Goal: Task Accomplishment & Management: Complete application form

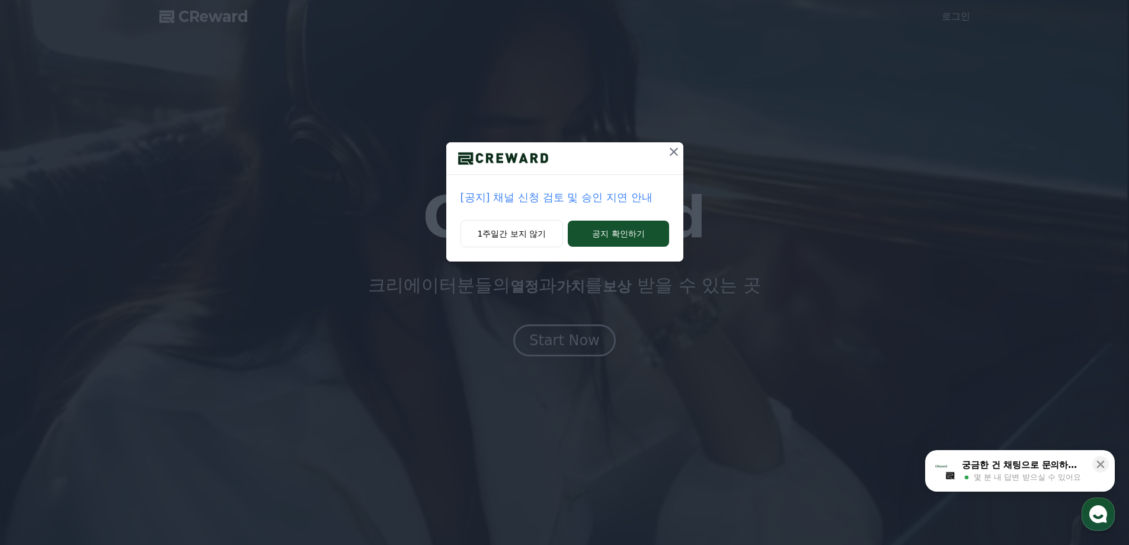
click at [613, 200] on p "[공지] 채널 신청 검토 및 승인 지연 안내" at bounding box center [565, 197] width 209 height 17
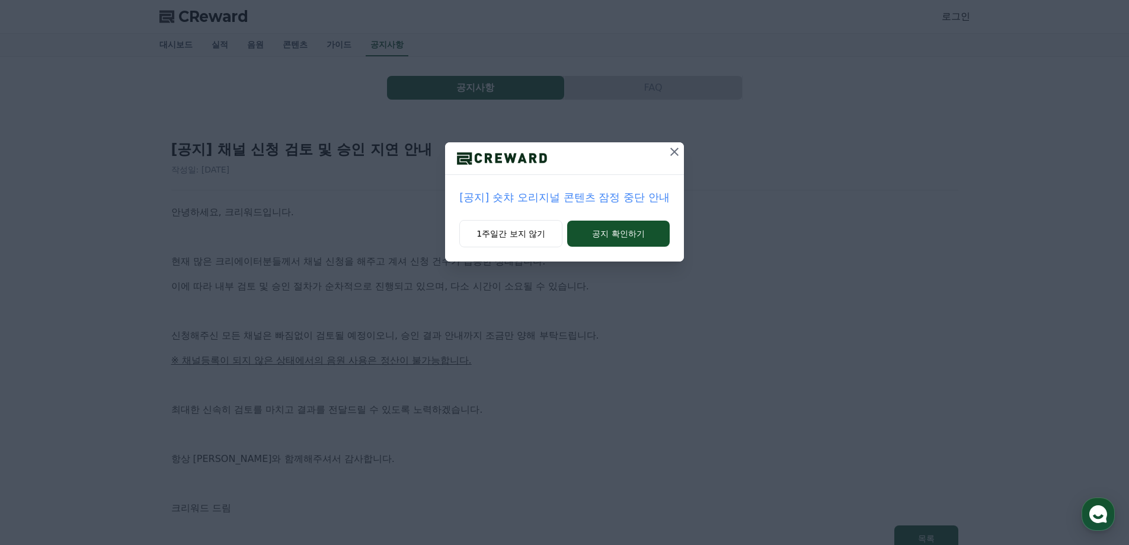
click at [676, 152] on icon at bounding box center [674, 152] width 14 height 14
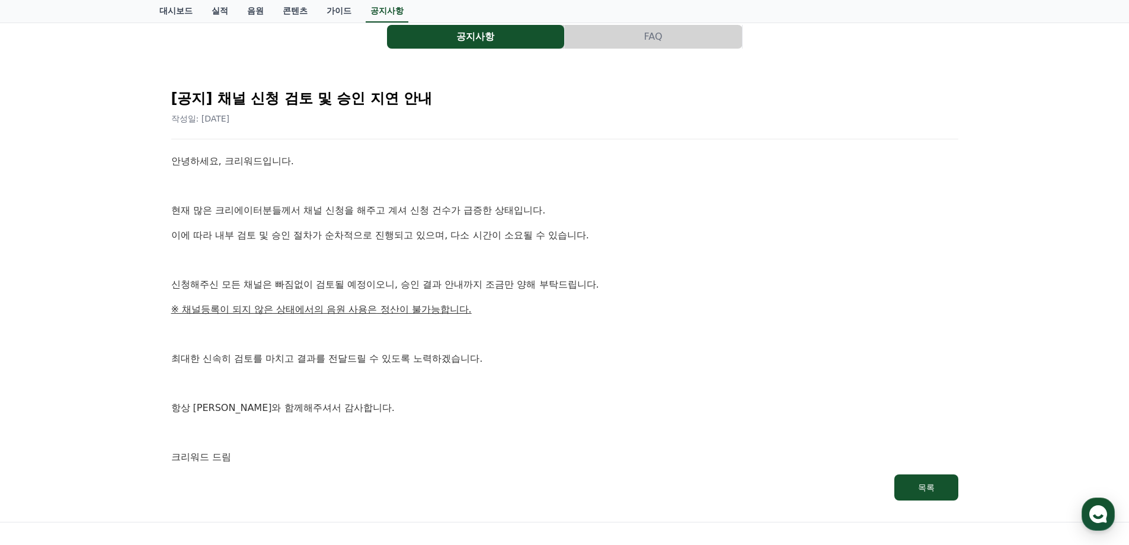
scroll to position [119, 0]
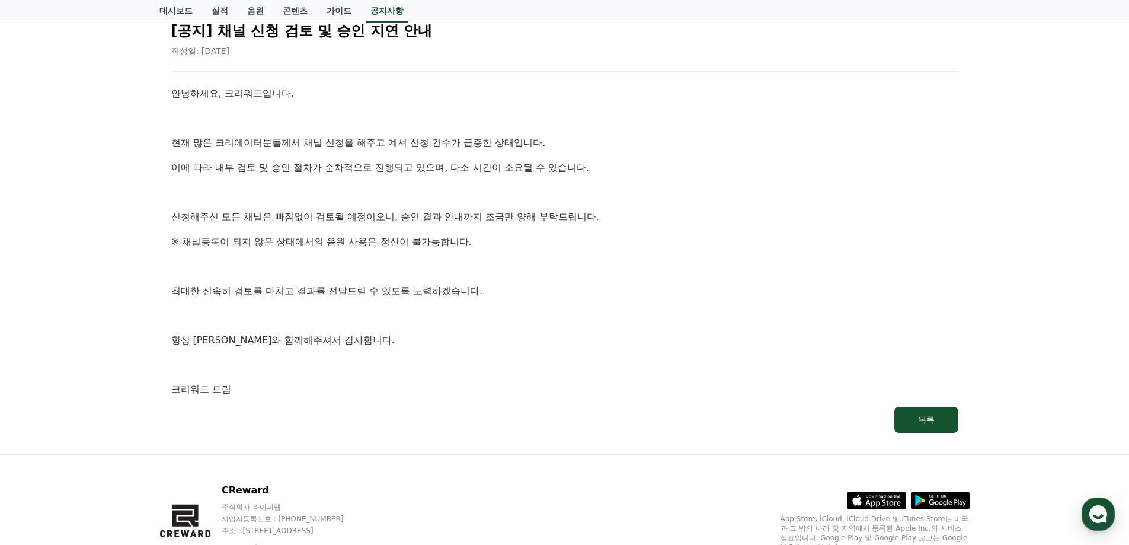
click at [928, 498] on icon at bounding box center [940, 500] width 59 height 18
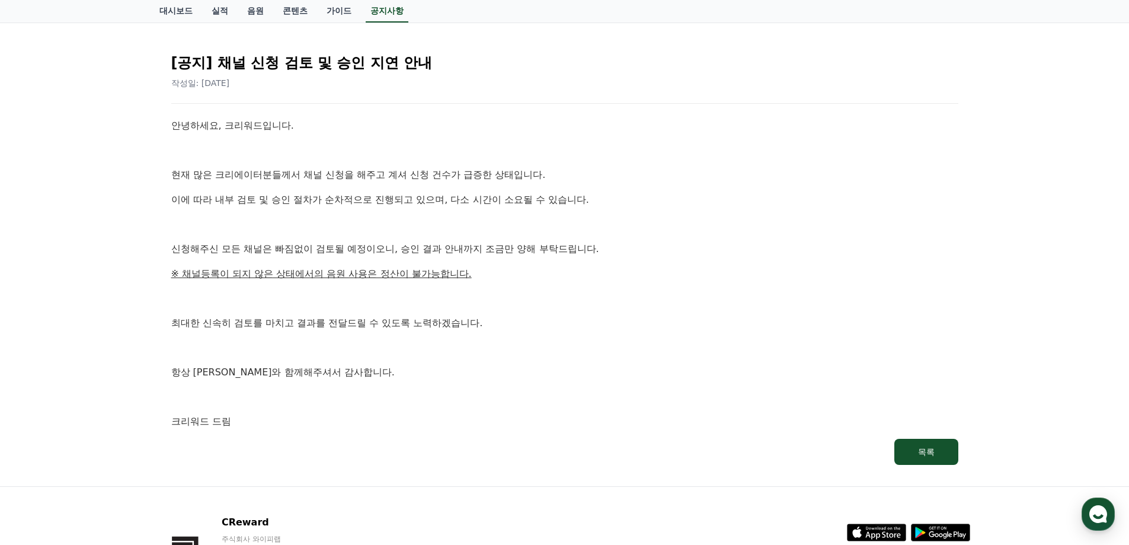
scroll to position [0, 0]
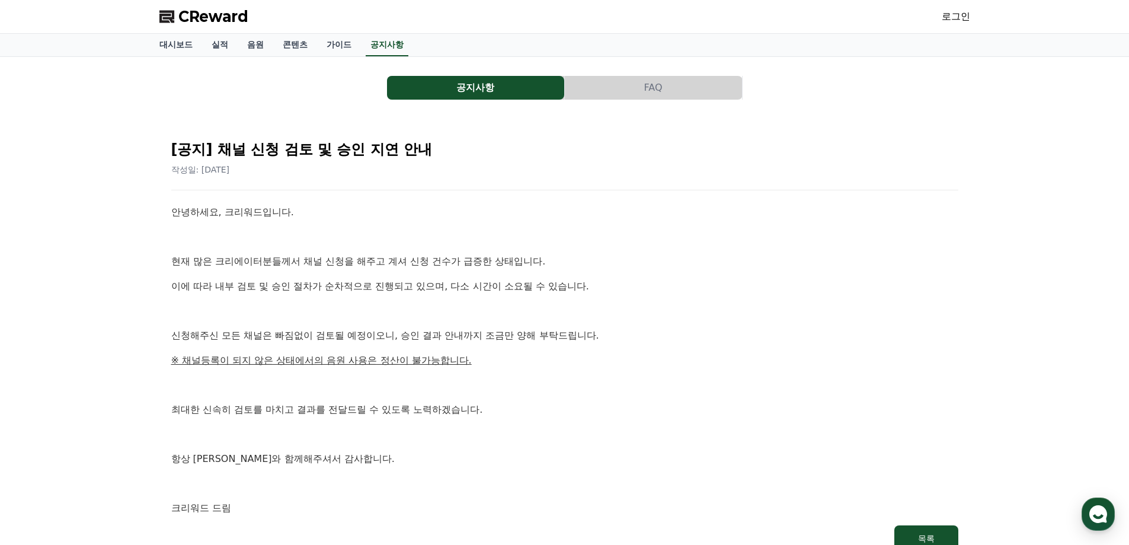
click at [647, 85] on button "FAQ" at bounding box center [653, 88] width 177 height 24
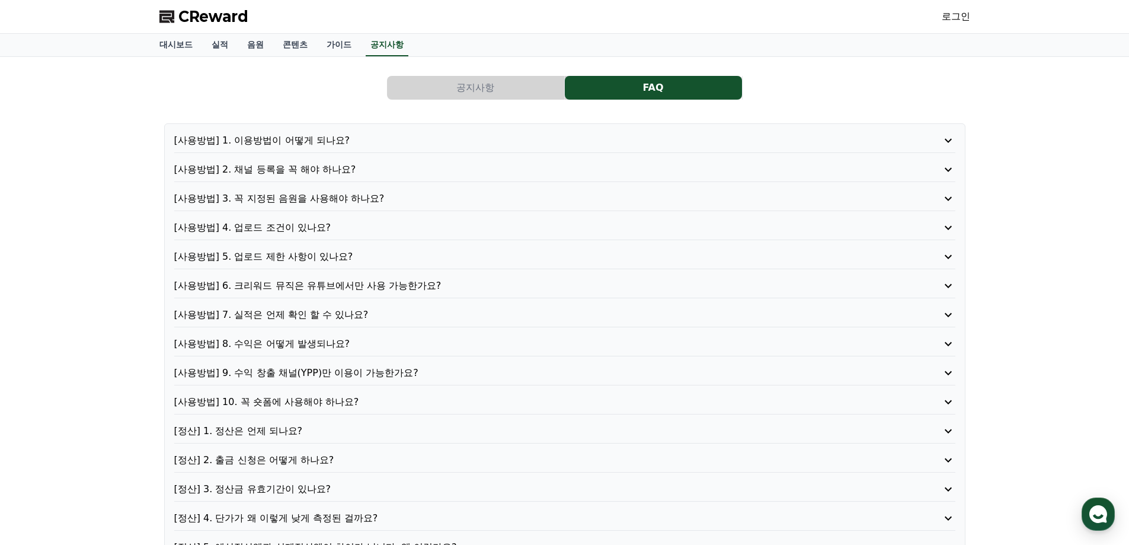
click at [318, 140] on p "[사용방법] 1. 이용방법이 어떻게 되나요?" at bounding box center [533, 140] width 719 height 14
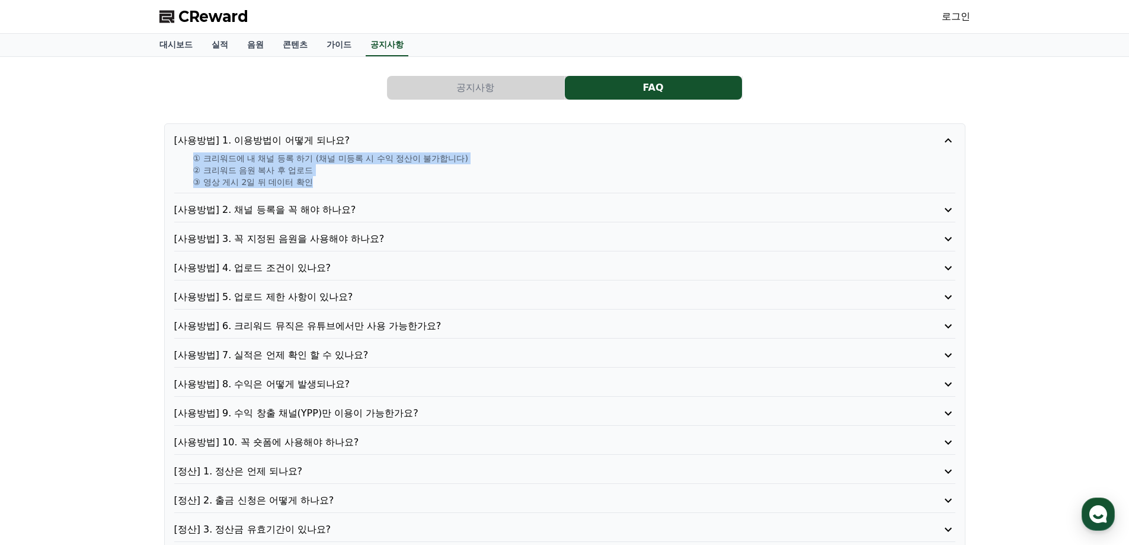
drag, startPoint x: 190, startPoint y: 159, endPoint x: 342, endPoint y: 178, distance: 152.9
click at [342, 178] on div "① 크리워드에 내 채널 등록 하기 (채널 미등록 시 수익 정산이 불가합니다) ② 크리워드 음원 복사 후 업로드 ③ 영상 게시 2일 뒤 데이터 …" at bounding box center [564, 170] width 781 height 36
click at [328, 179] on p "③ 영상 게시 2일 뒤 데이터 확인" at bounding box center [574, 182] width 762 height 12
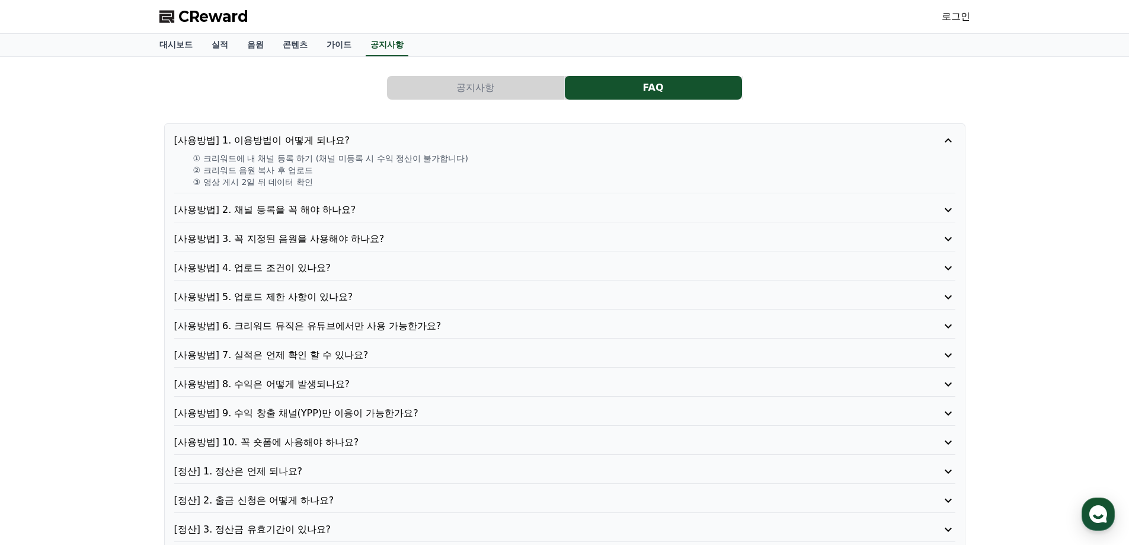
click at [416, 211] on p "[사용방법] 2. 채널 등록을 꼭 해야 하나요?" at bounding box center [533, 210] width 719 height 14
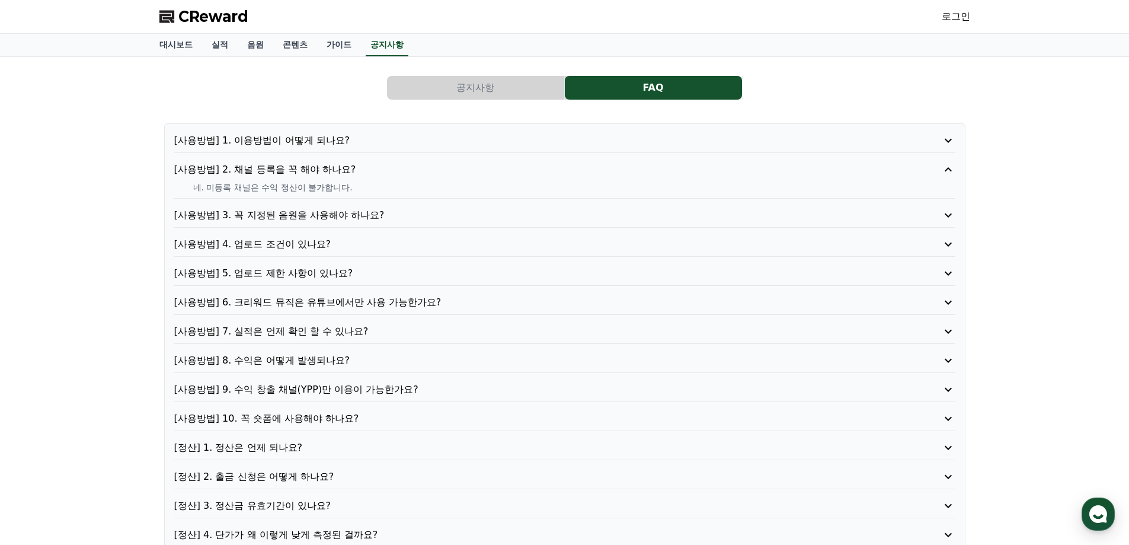
click at [344, 142] on p "[사용방법] 1. 이용방법이 어떻게 되나요?" at bounding box center [533, 140] width 719 height 14
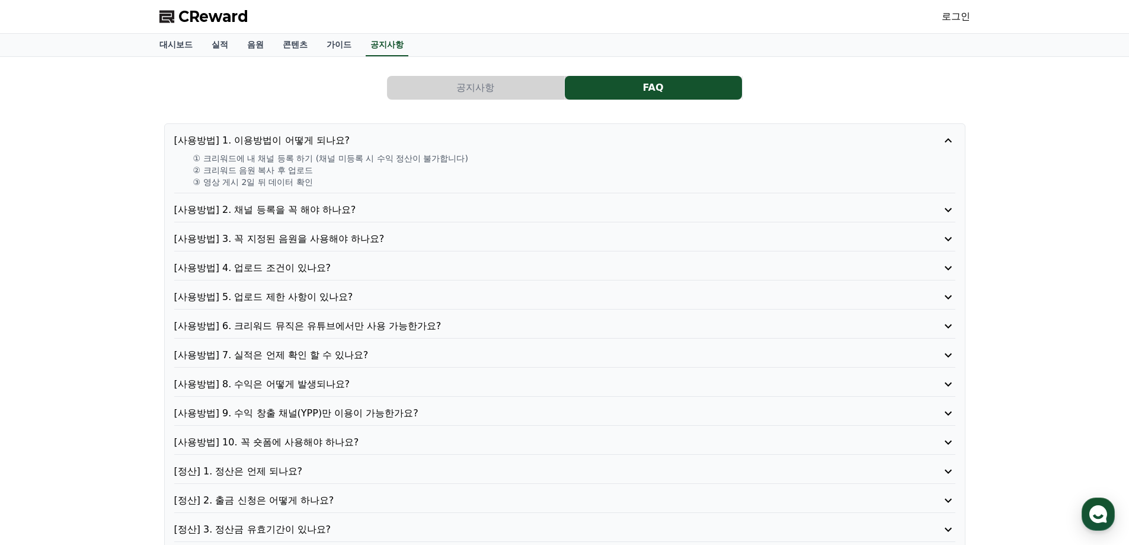
click at [218, 11] on span "CReward" at bounding box center [213, 16] width 70 height 19
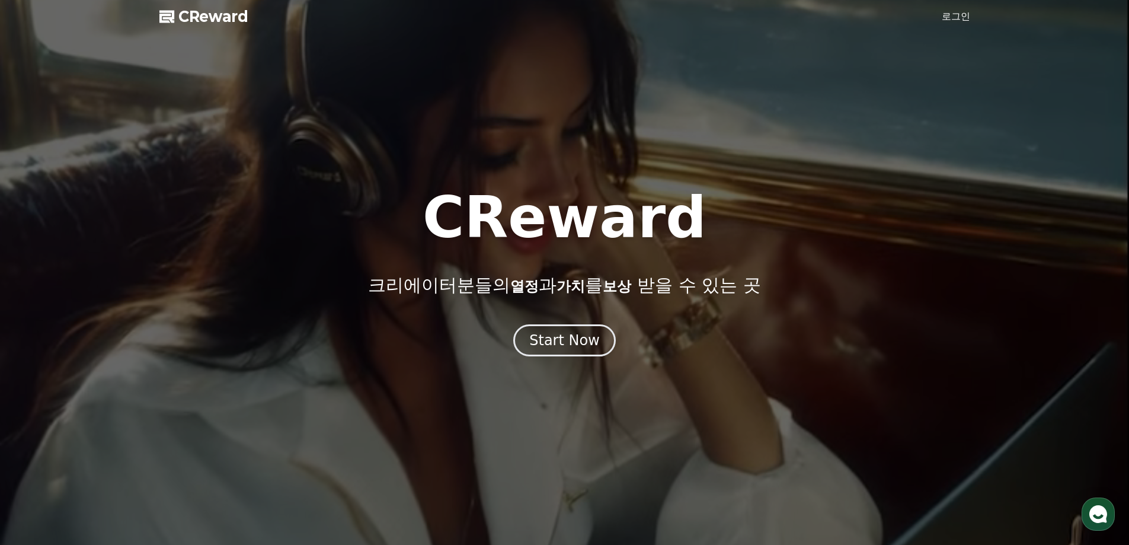
click at [961, 15] on link "로그인" at bounding box center [956, 16] width 28 height 14
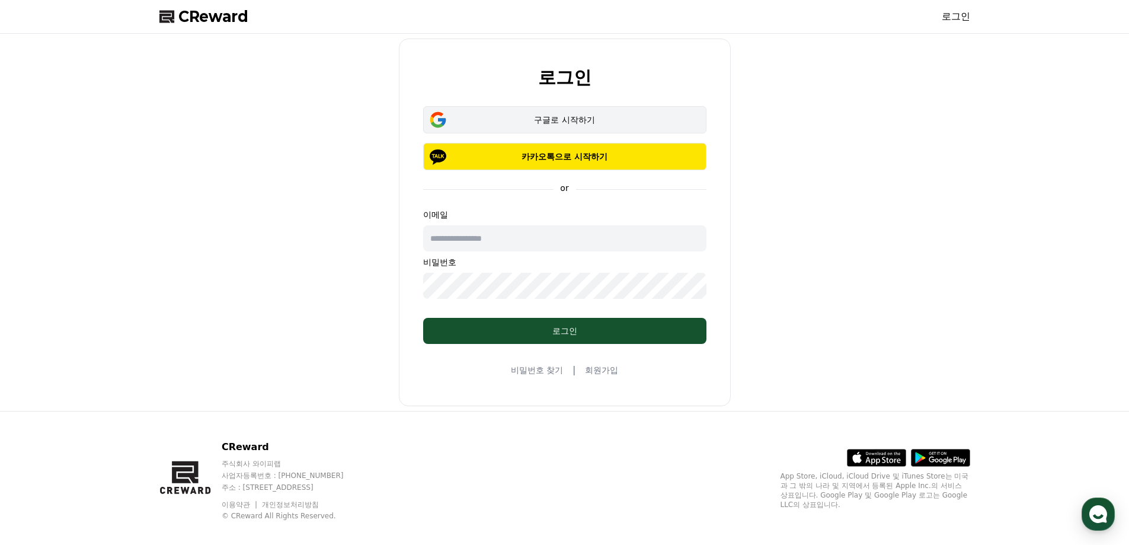
click at [608, 116] on div "구글로 시작하기" at bounding box center [564, 120] width 249 height 12
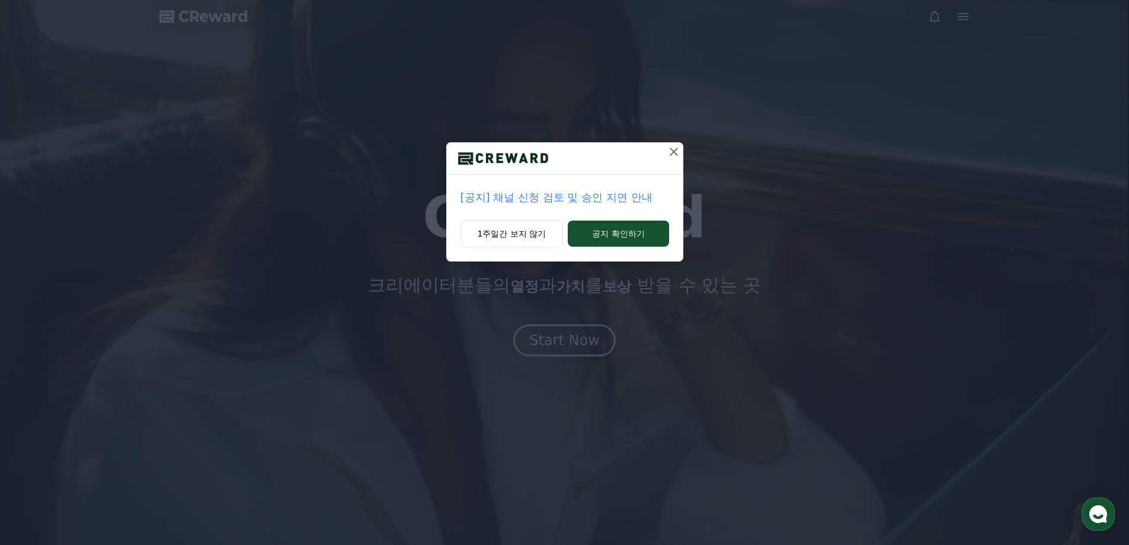
click at [675, 152] on icon at bounding box center [674, 152] width 14 height 14
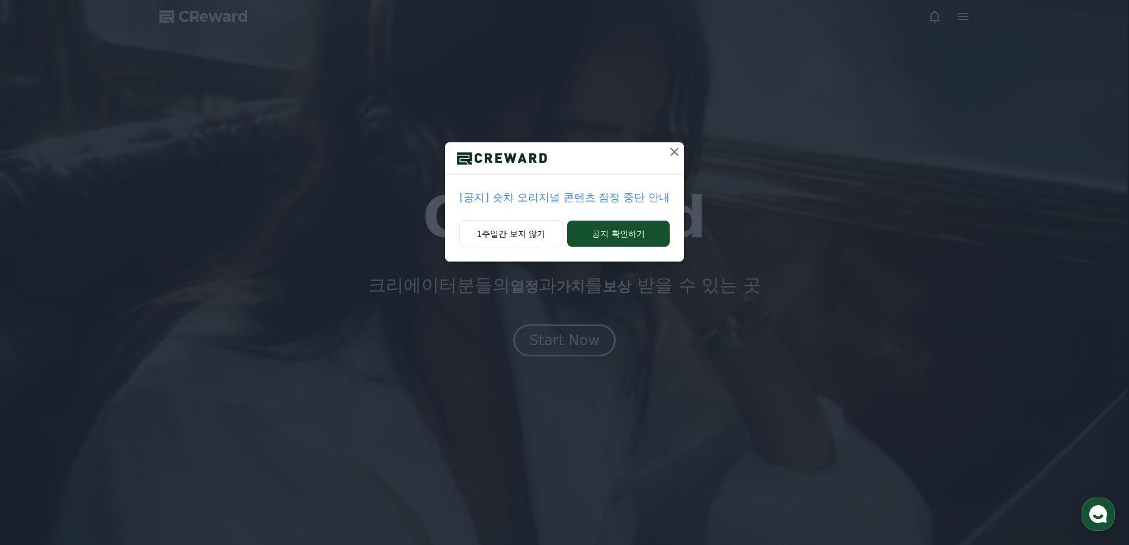
click at [675, 152] on icon at bounding box center [674, 152] width 8 height 8
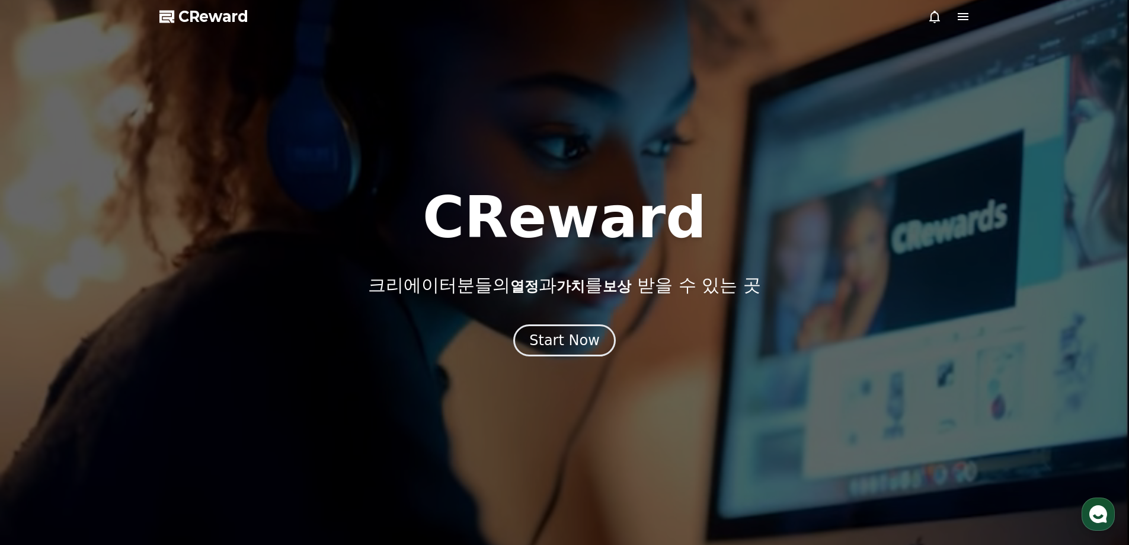
click at [964, 9] on icon at bounding box center [963, 16] width 14 height 14
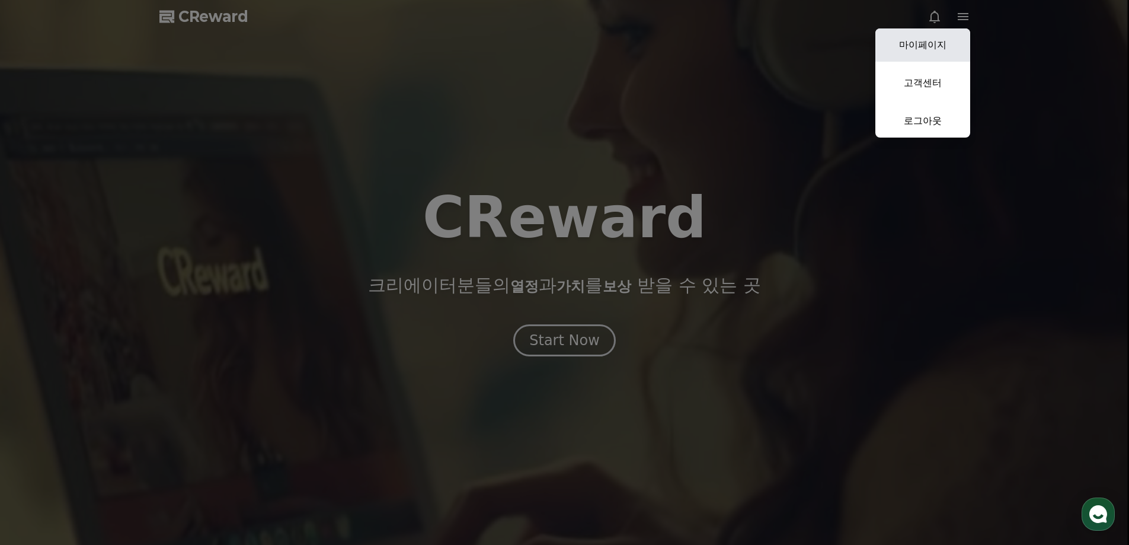
click at [923, 49] on link "마이페이지" at bounding box center [922, 44] width 95 height 33
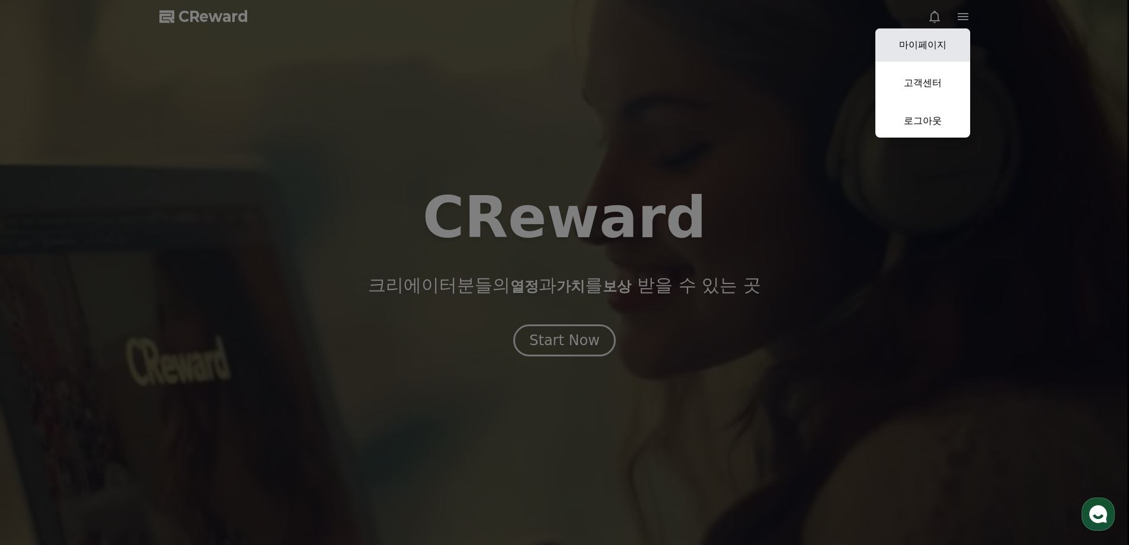
select select "**********"
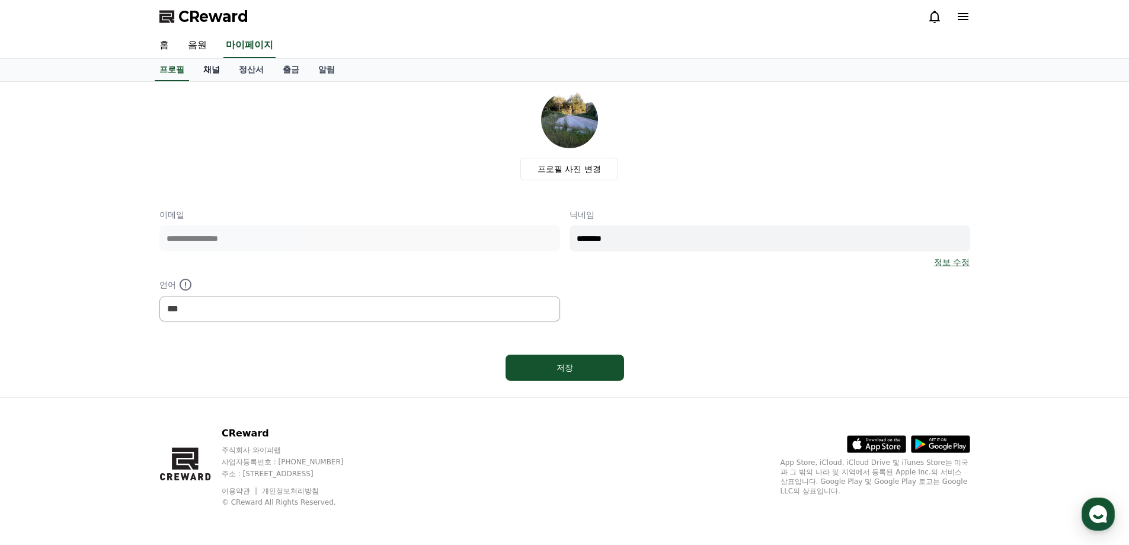
click at [203, 72] on link "채널" at bounding box center [212, 70] width 36 height 23
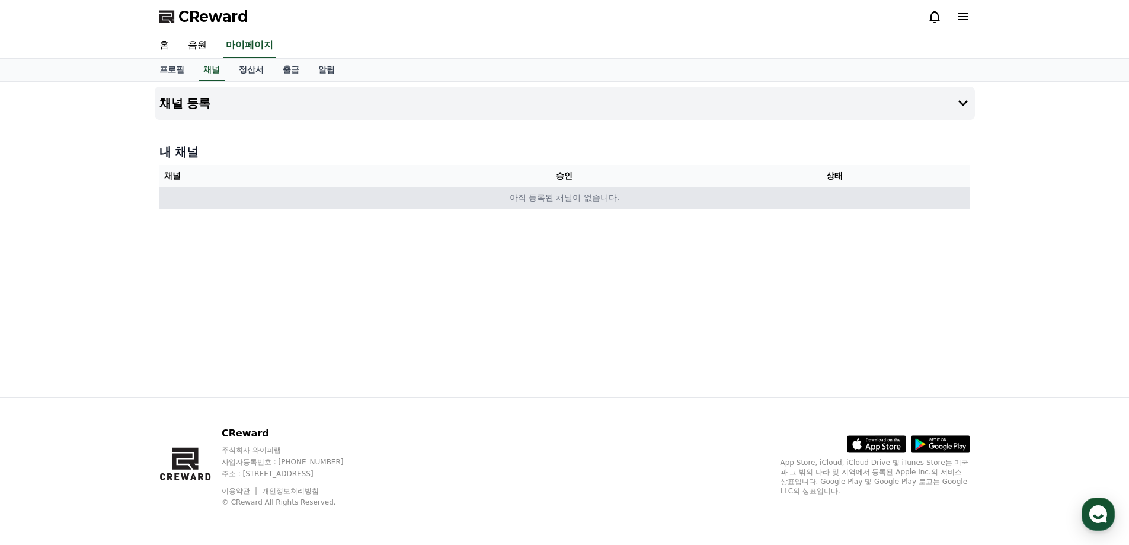
click at [553, 204] on td "아직 등록된 채널이 없습니다." at bounding box center [564, 198] width 811 height 22
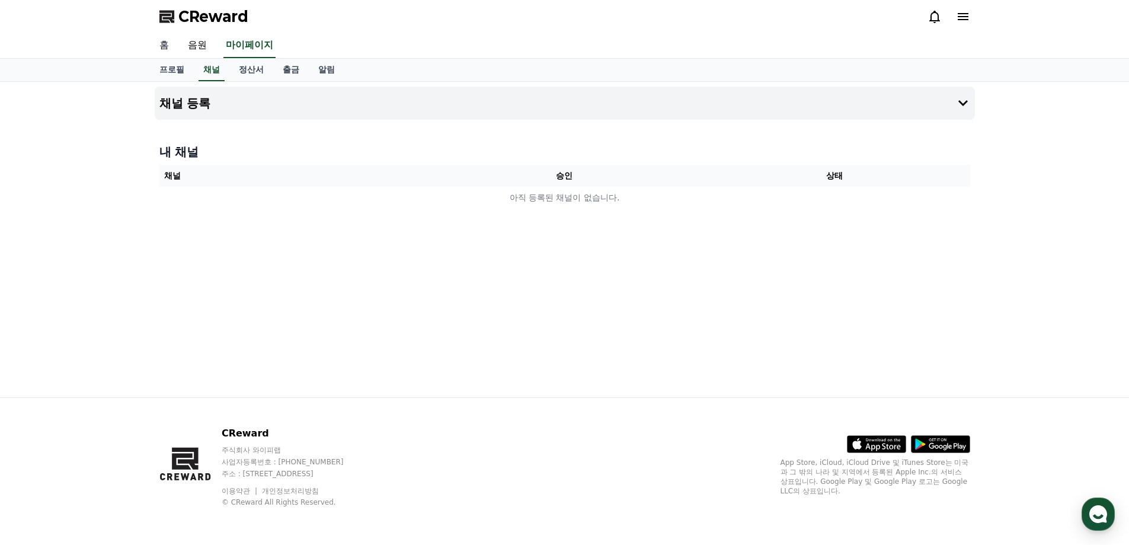
click at [158, 46] on link "홈" at bounding box center [164, 45] width 28 height 25
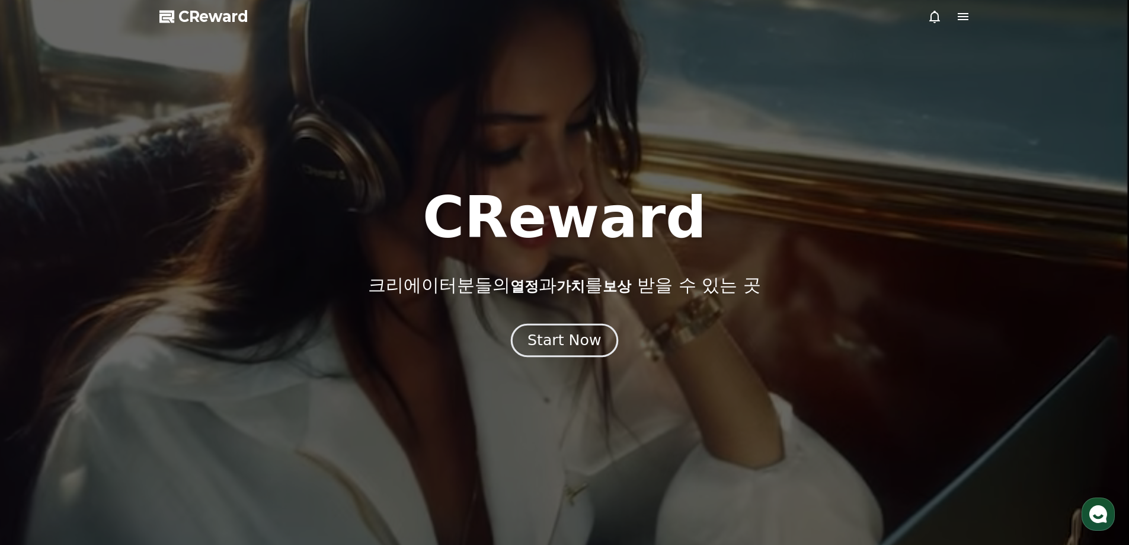
click at [556, 346] on div "Start Now" at bounding box center [564, 340] width 73 height 20
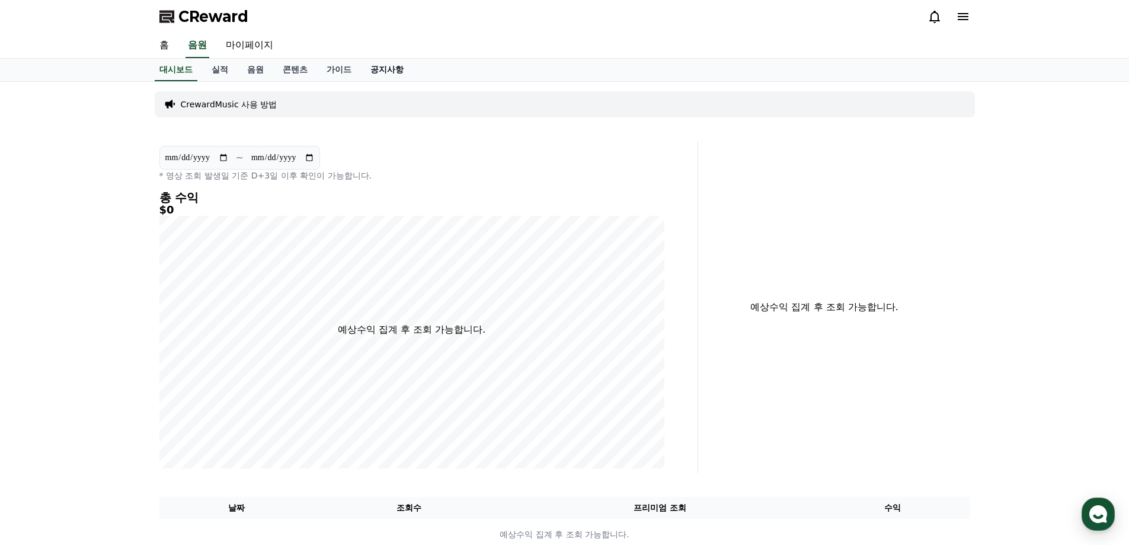
click at [373, 69] on link "공지사항" at bounding box center [387, 70] width 52 height 23
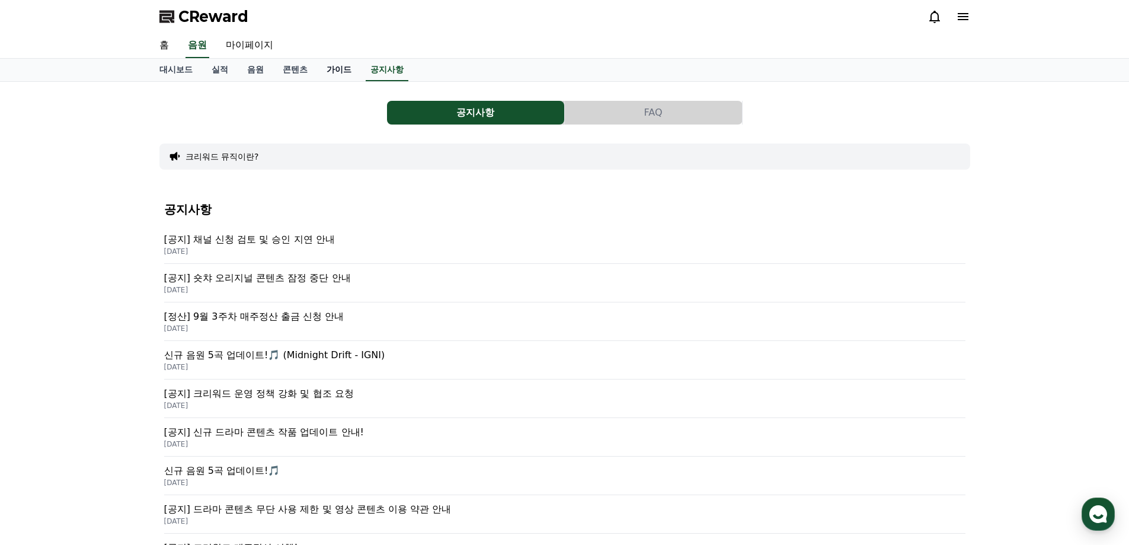
click at [332, 69] on link "가이드" at bounding box center [339, 70] width 44 height 23
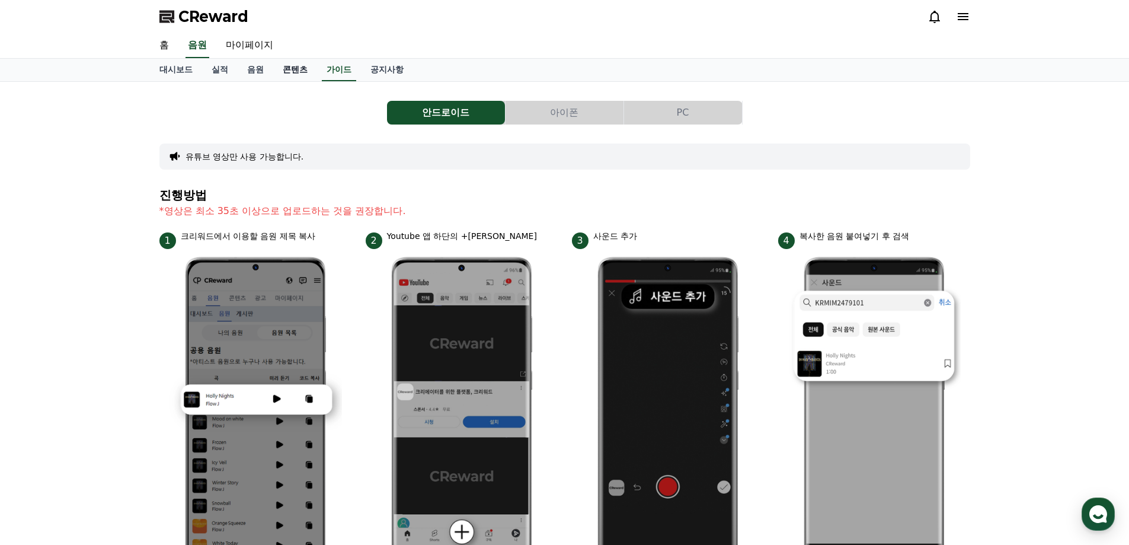
click at [303, 66] on link "콘텐츠" at bounding box center [295, 70] width 44 height 23
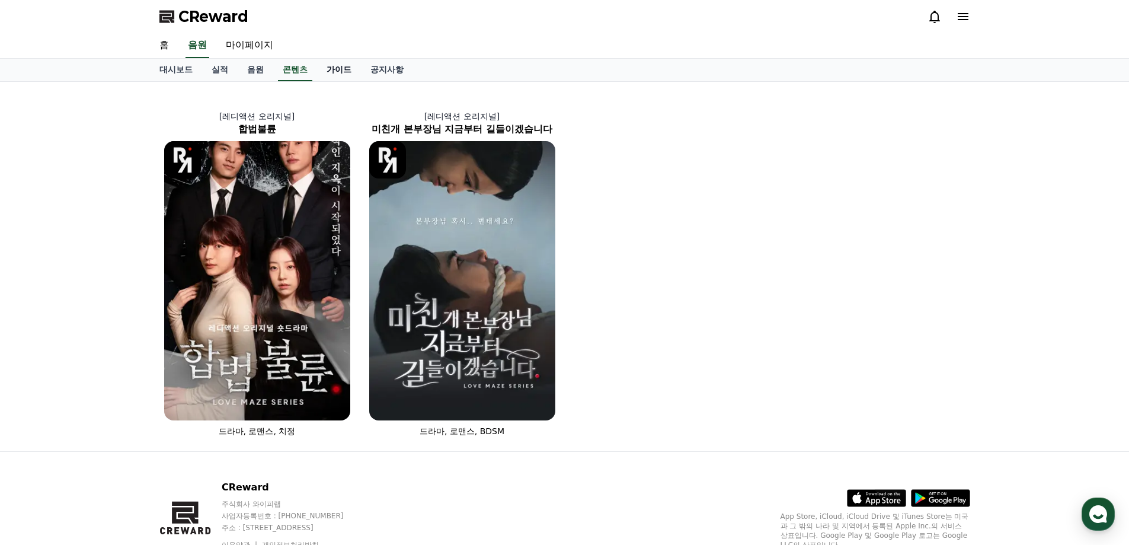
click at [333, 70] on link "가이드" at bounding box center [339, 70] width 44 height 23
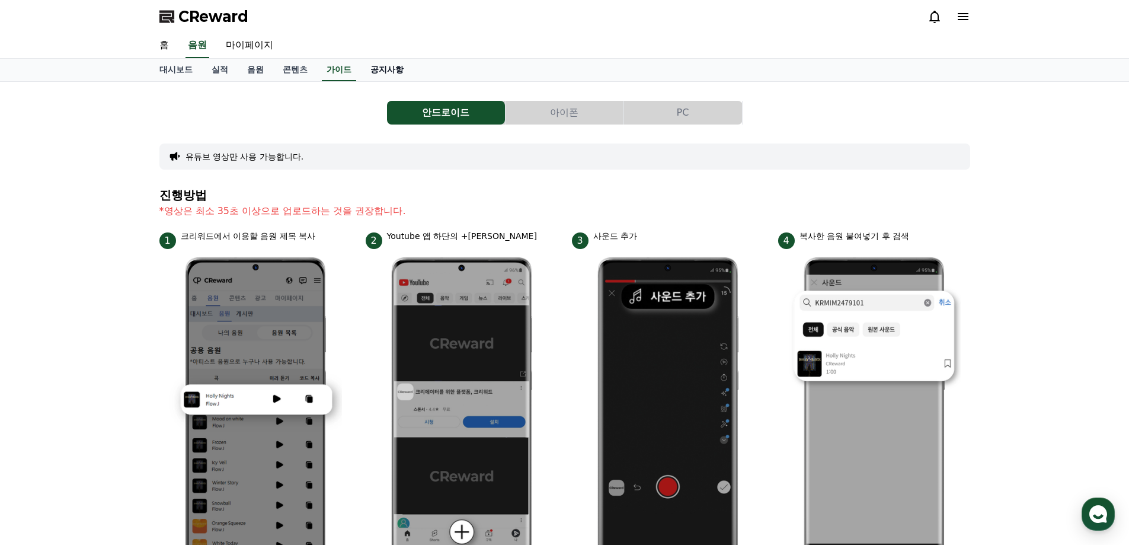
click at [382, 73] on link "공지사항" at bounding box center [387, 70] width 52 height 23
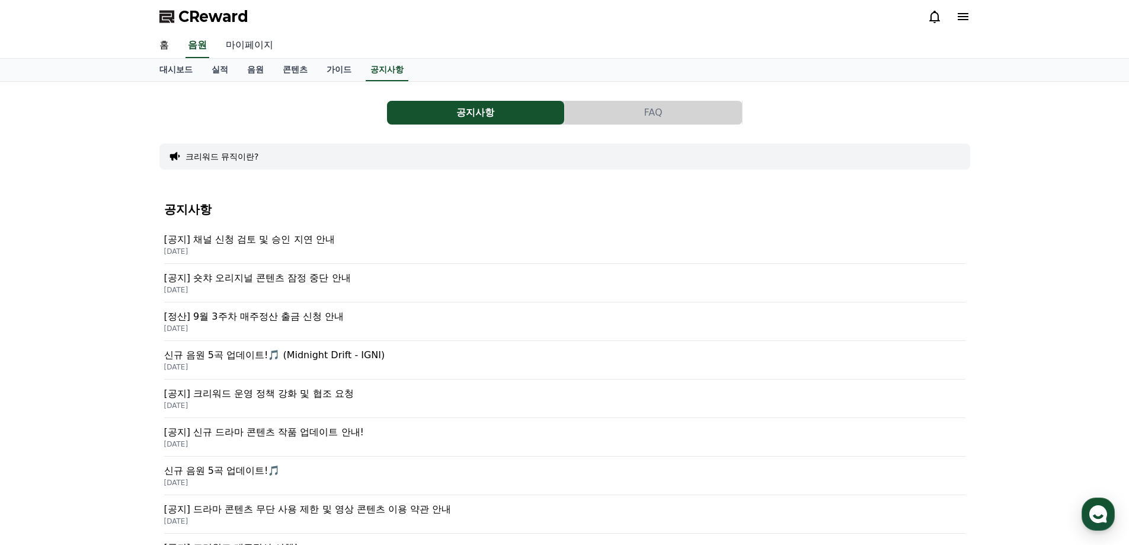
click at [236, 45] on link "마이페이지" at bounding box center [249, 45] width 66 height 25
select select "**********"
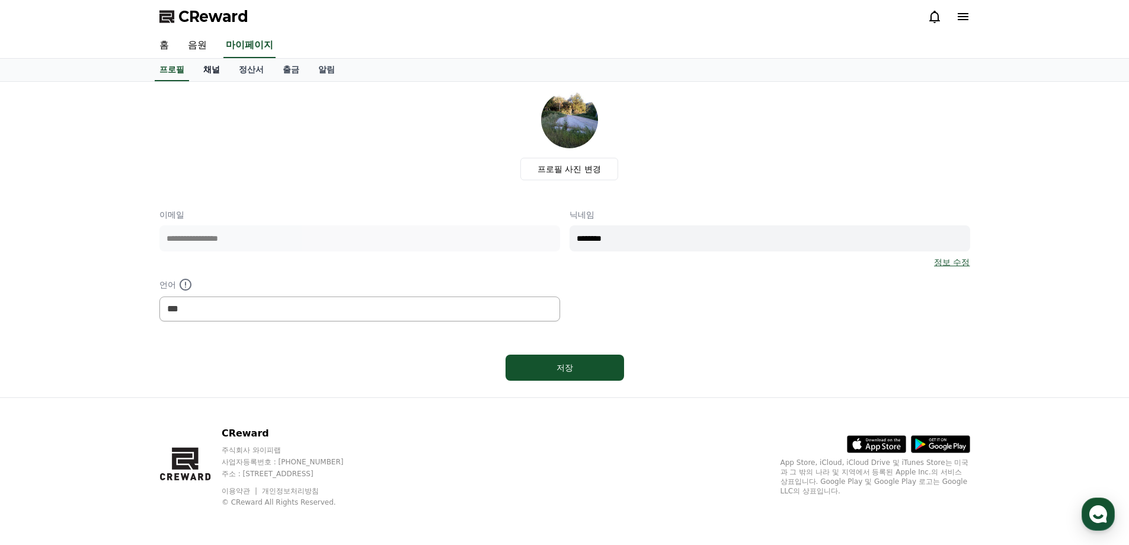
click at [216, 71] on link "채널" at bounding box center [212, 70] width 36 height 23
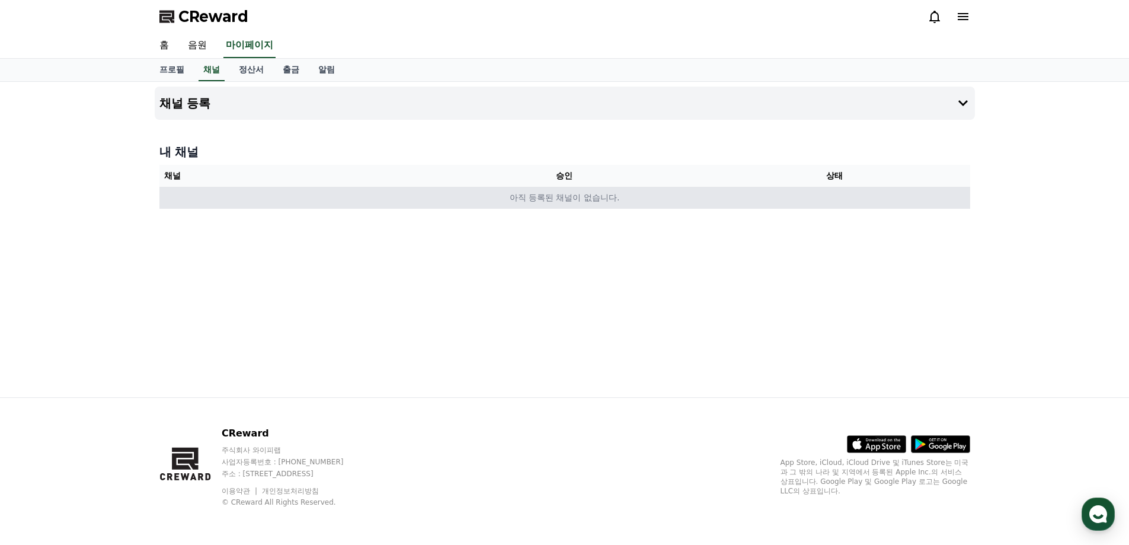
click at [566, 199] on td "아직 등록된 채널이 없습니다." at bounding box center [564, 198] width 811 height 22
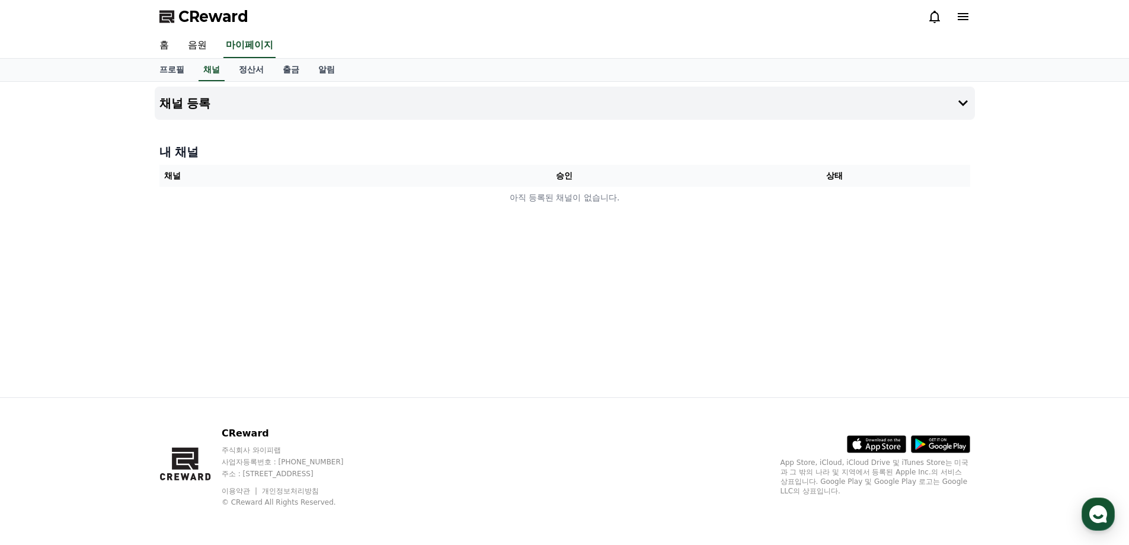
click at [965, 15] on icon at bounding box center [963, 16] width 14 height 14
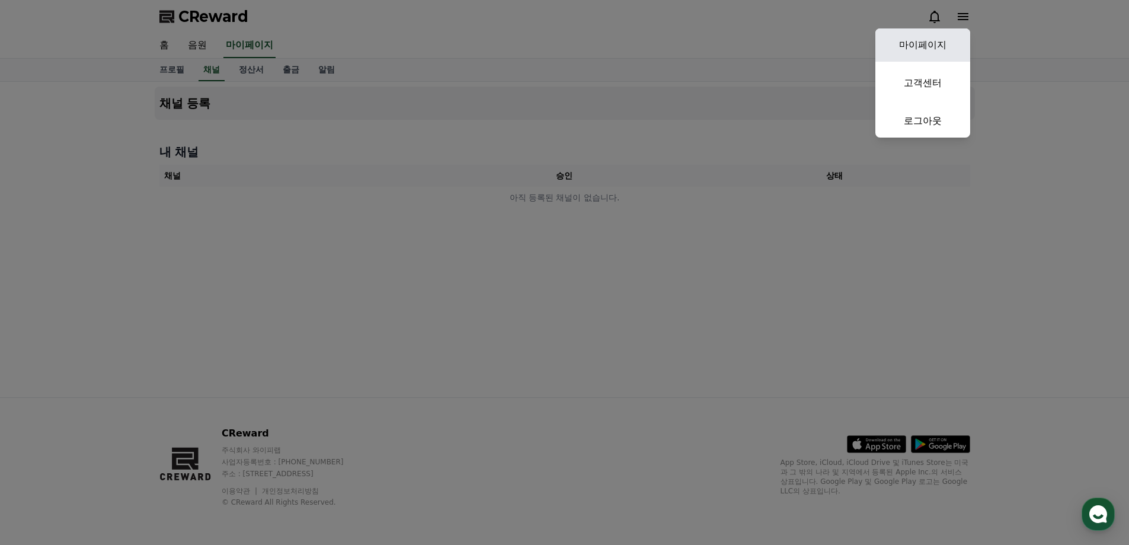
click at [935, 48] on link "마이페이지" at bounding box center [922, 44] width 95 height 33
select select "**********"
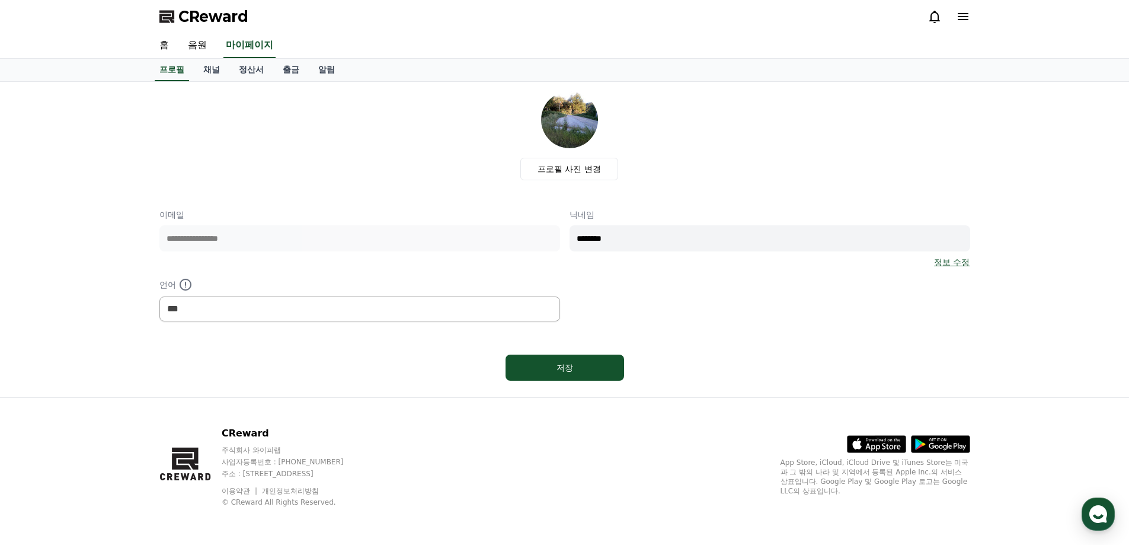
click at [966, 23] on icon at bounding box center [963, 16] width 14 height 14
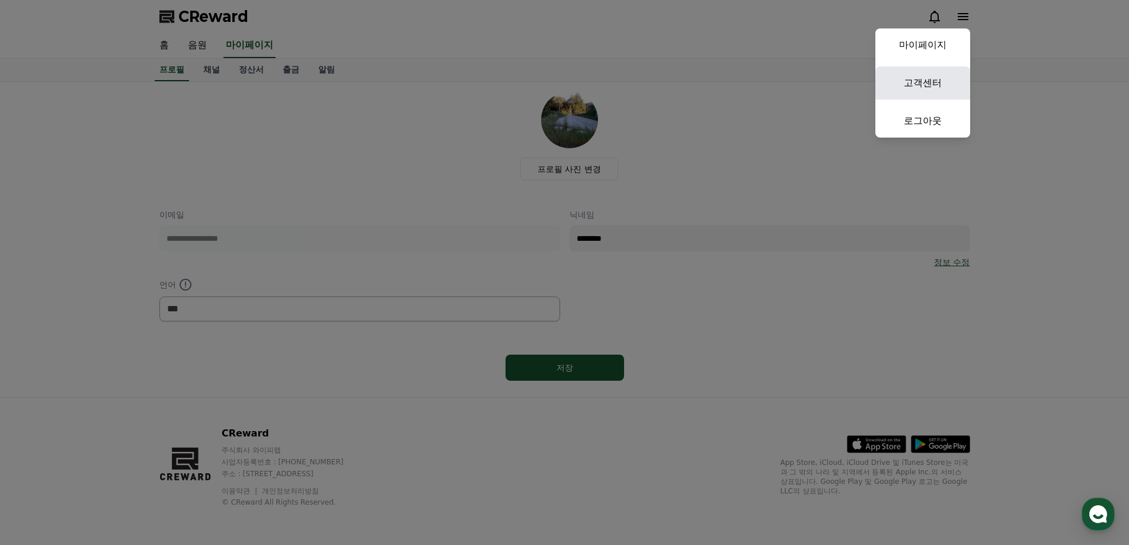
click at [950, 76] on link "고객센터" at bounding box center [922, 82] width 95 height 33
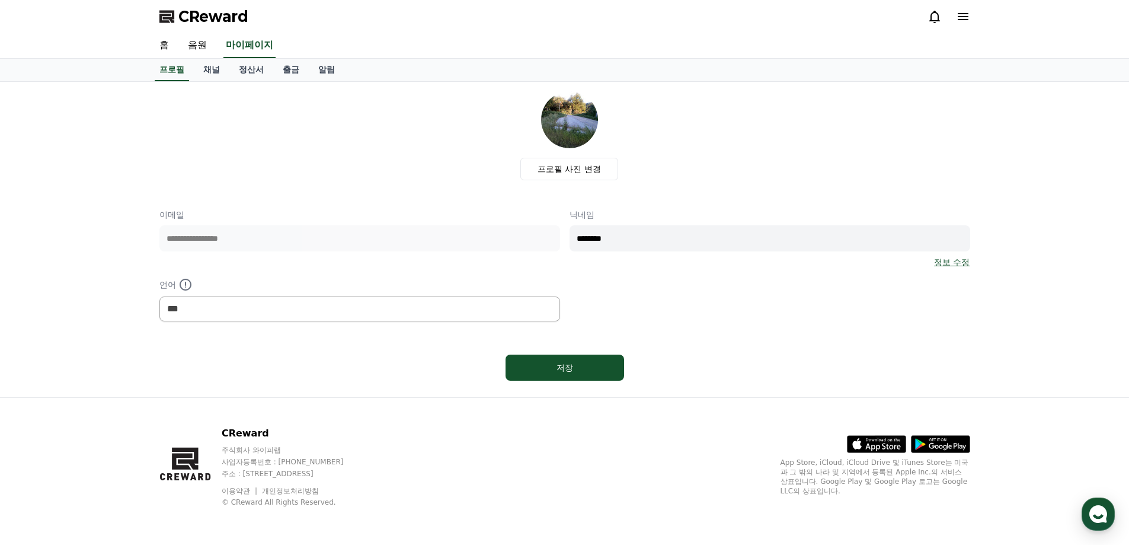
click at [175, 18] on icon at bounding box center [167, 16] width 17 height 17
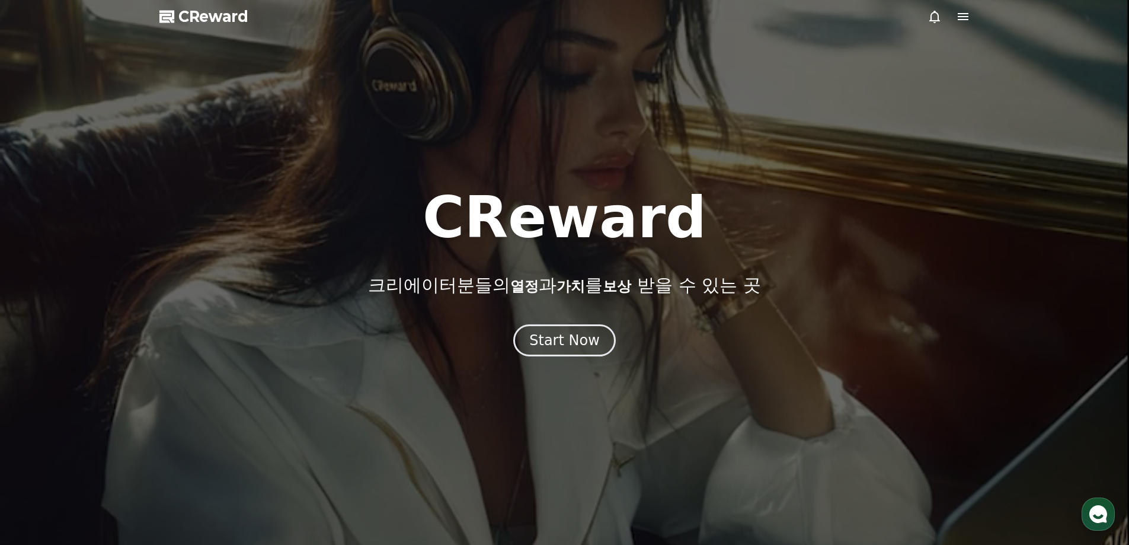
click at [973, 20] on div at bounding box center [564, 272] width 1129 height 545
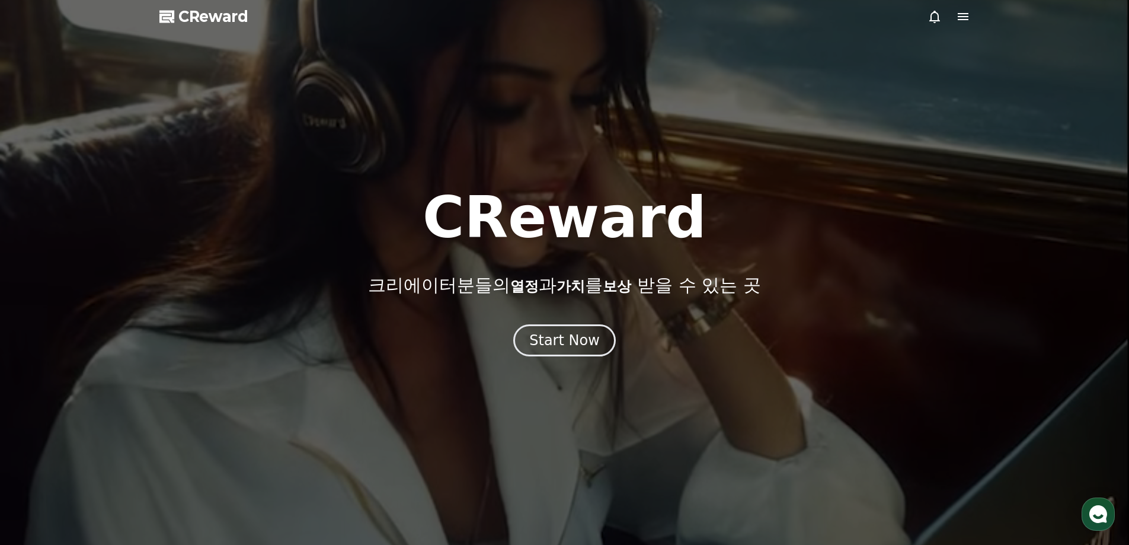
click at [962, 17] on icon at bounding box center [963, 16] width 11 height 7
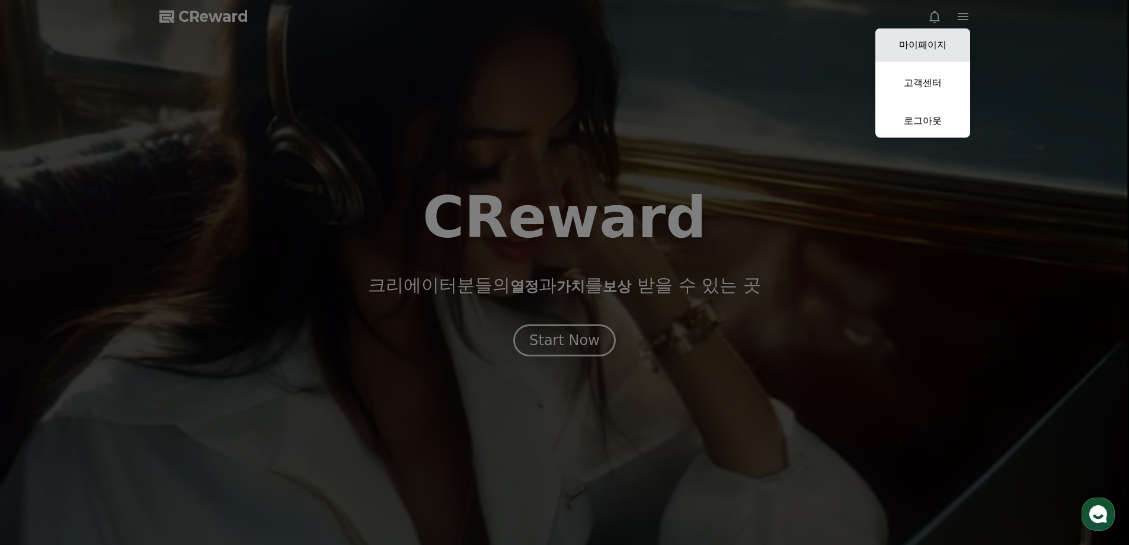
click at [934, 41] on link "마이페이지" at bounding box center [922, 44] width 95 height 33
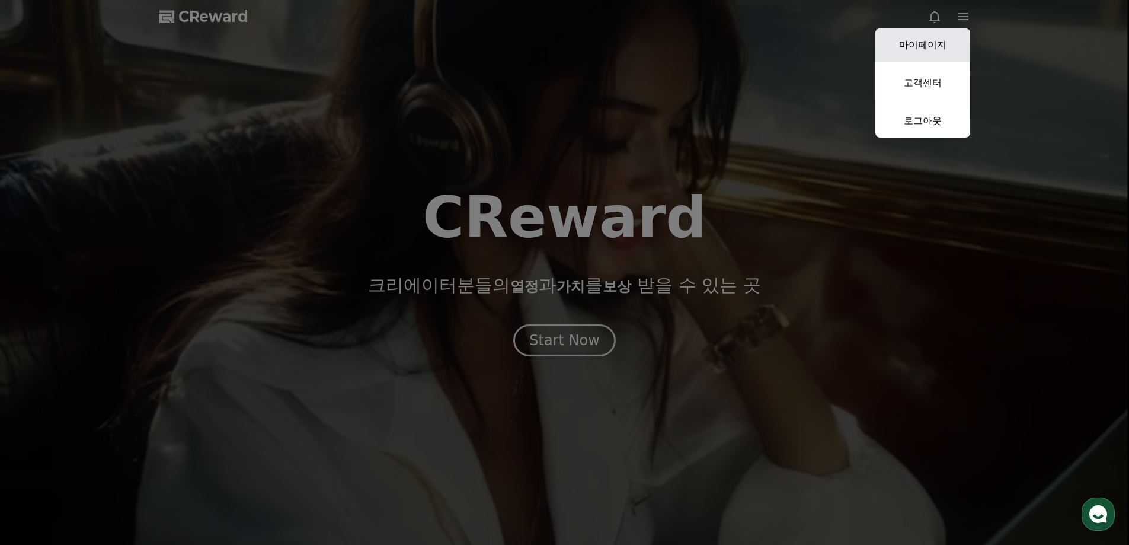
select select "**********"
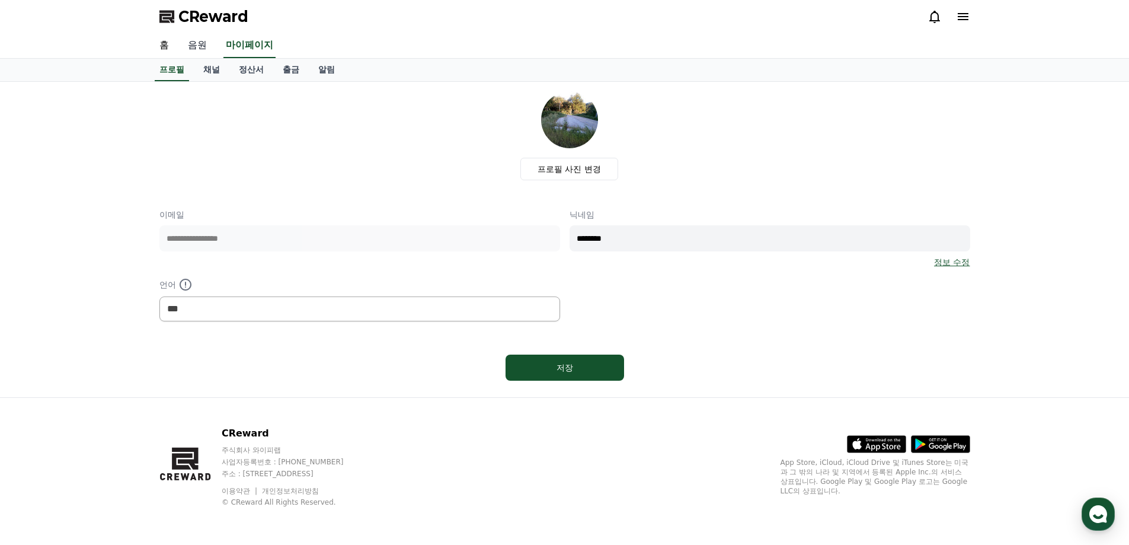
click at [187, 44] on link "음원" at bounding box center [197, 45] width 38 height 25
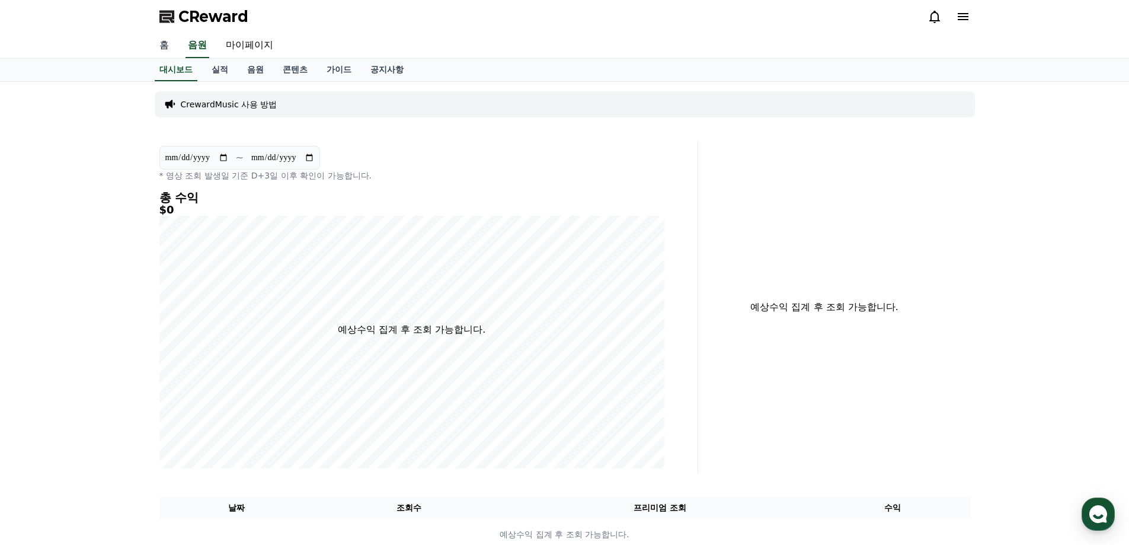
click at [171, 46] on link "홈" at bounding box center [164, 45] width 28 height 25
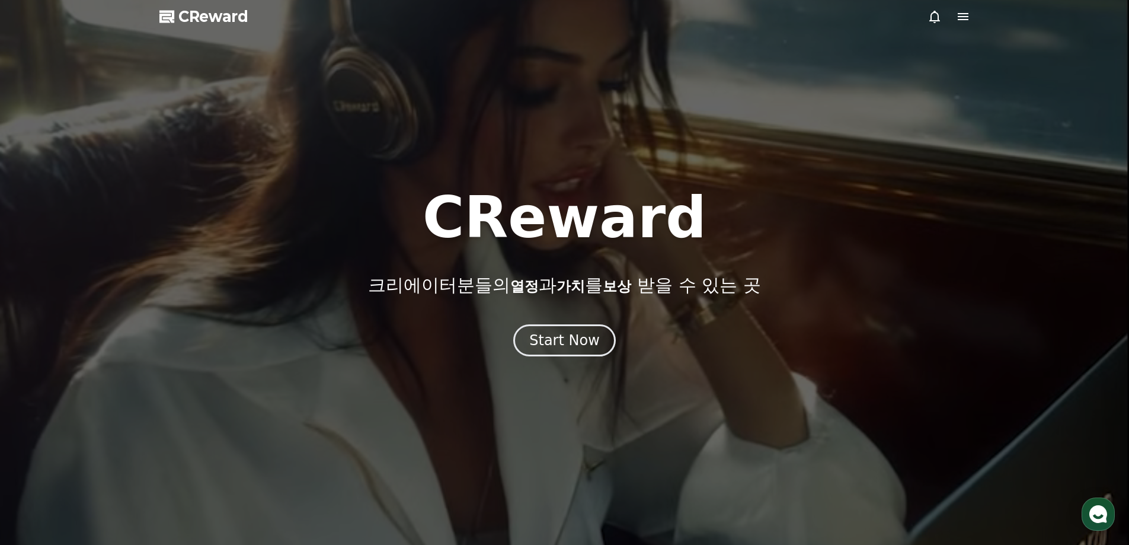
click at [966, 12] on icon at bounding box center [963, 16] width 14 height 14
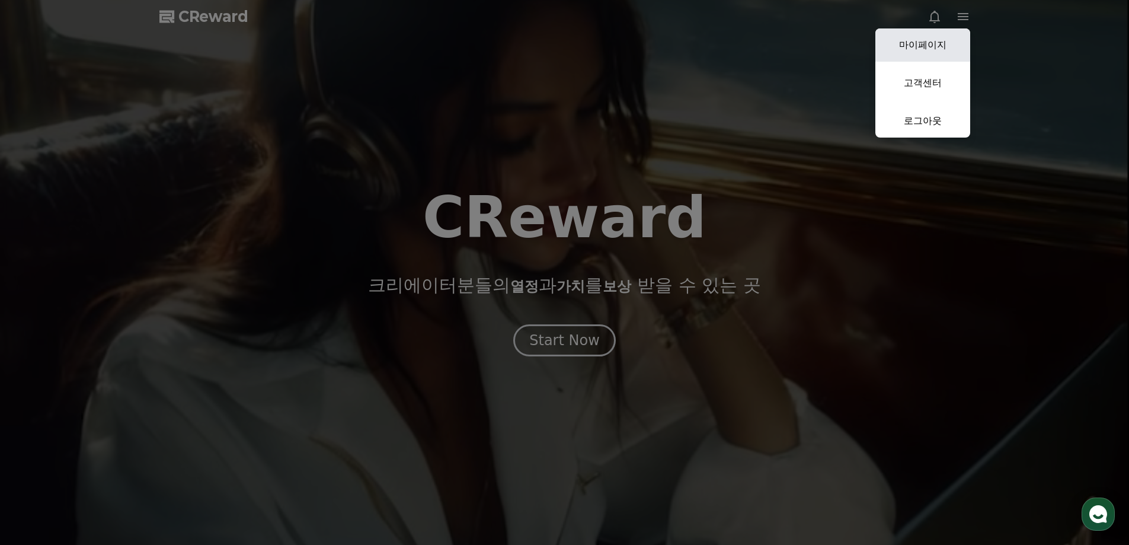
click at [951, 39] on link "마이페이지" at bounding box center [922, 44] width 95 height 33
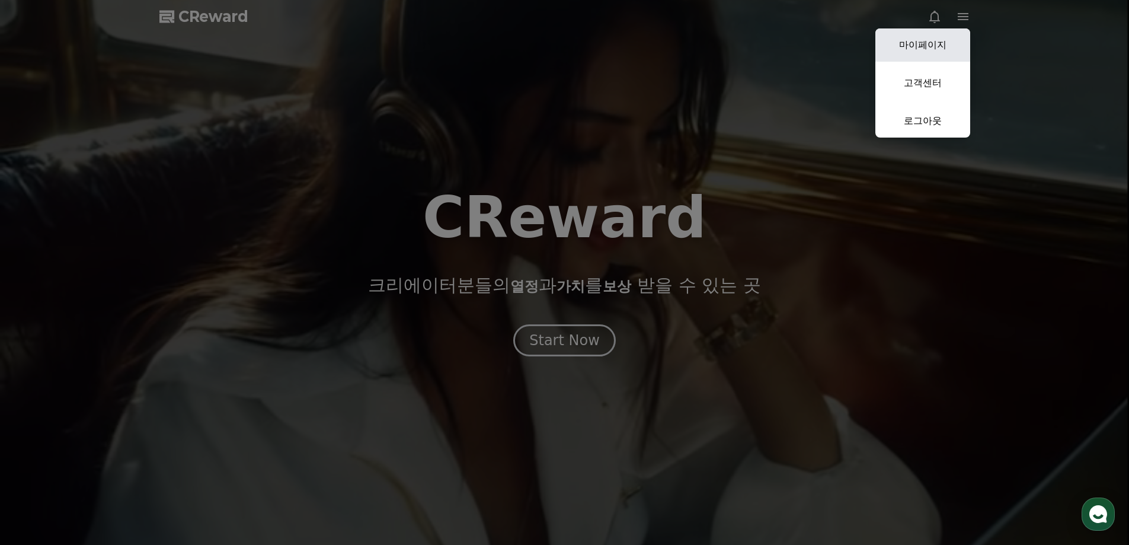
select select "**********"
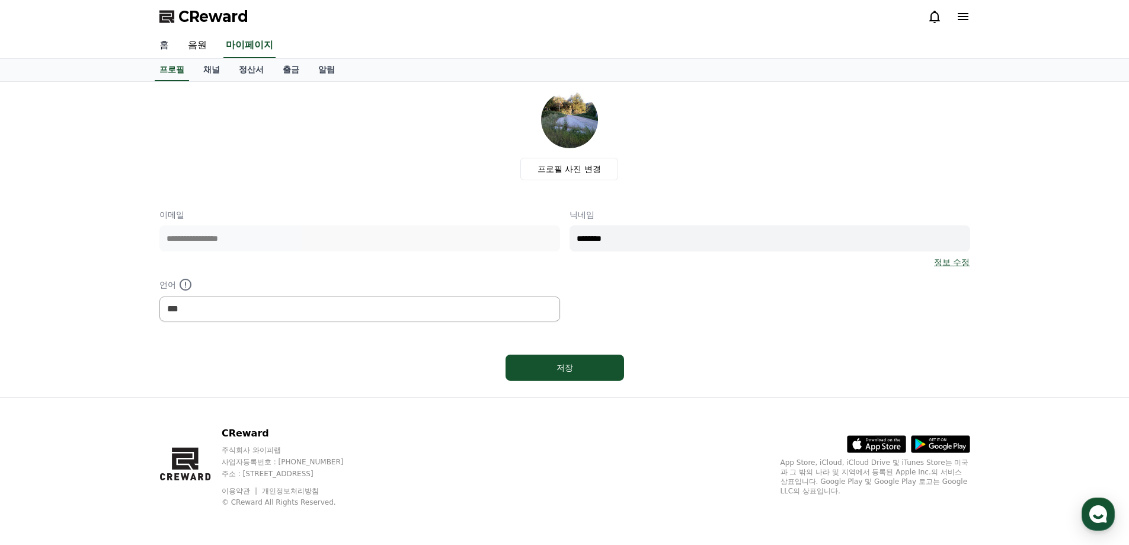
click at [167, 44] on link "홈" at bounding box center [164, 45] width 28 height 25
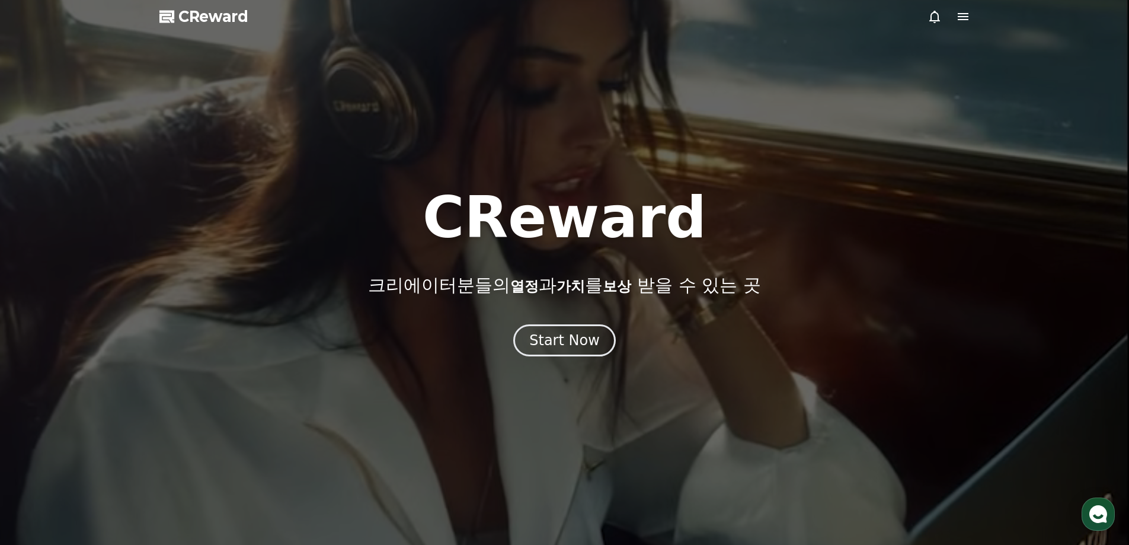
click at [962, 14] on icon at bounding box center [963, 16] width 11 height 7
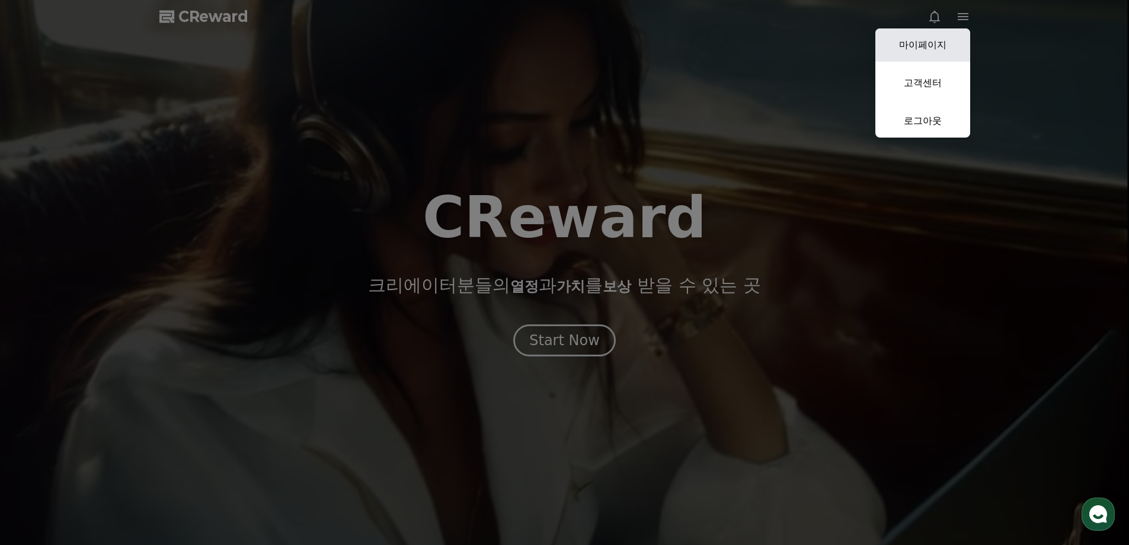
click at [936, 53] on link "마이페이지" at bounding box center [922, 44] width 95 height 33
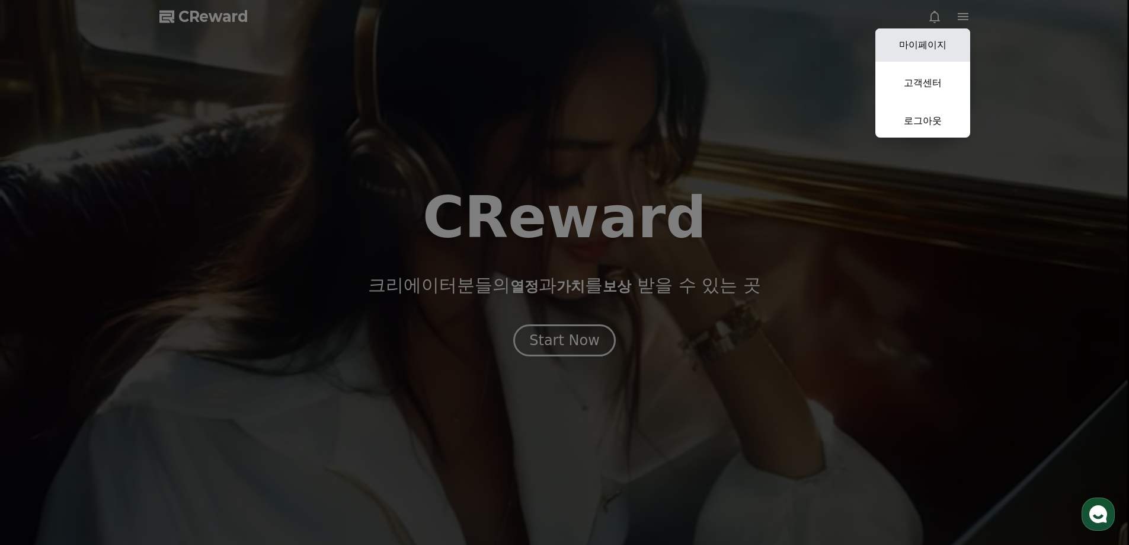
select select "**********"
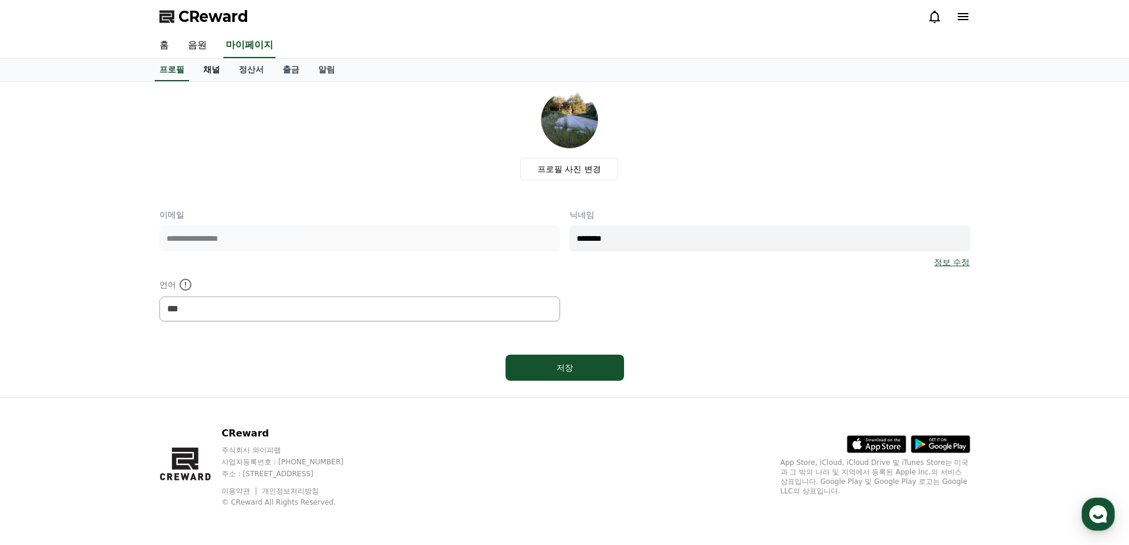
click at [218, 72] on link "채널" at bounding box center [212, 70] width 36 height 23
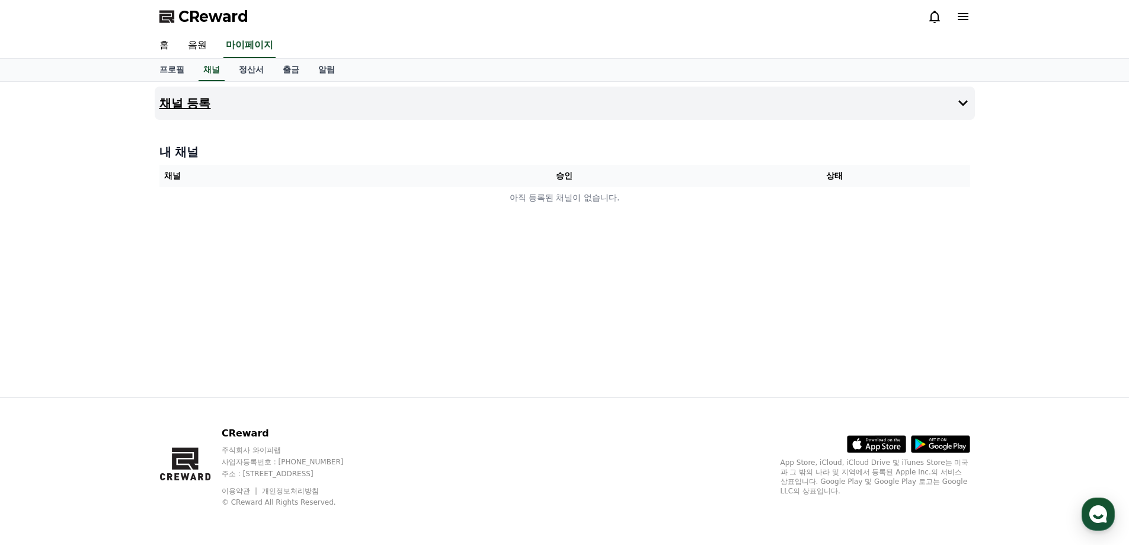
click at [210, 94] on button "채널 등록" at bounding box center [565, 103] width 820 height 33
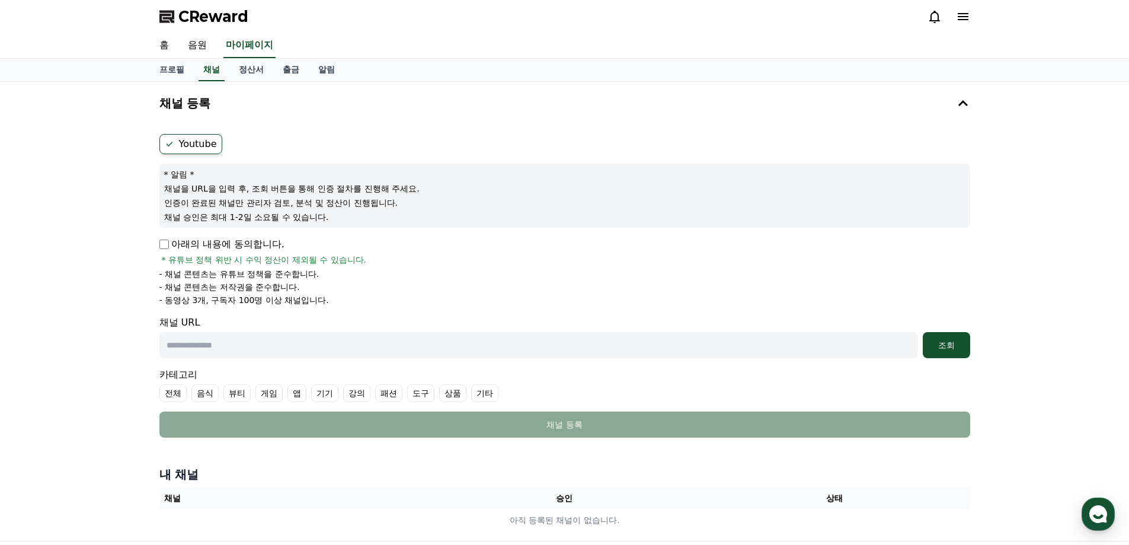
drag, startPoint x: 166, startPoint y: 263, endPoint x: 306, endPoint y: 285, distance: 142.3
click at [306, 285] on div "아래의 내용에 동의합니다. * 유튜브 정책 위반 시 수익 정산이 제외될 수 있습니다. - 채널 콘텐츠는 유튜브 정책을 준수합니다. - 채널 콘…" at bounding box center [564, 271] width 811 height 69
click at [251, 291] on p "- 채널 콘텐츠는 저작권을 준수합니다." at bounding box center [229, 287] width 140 height 12
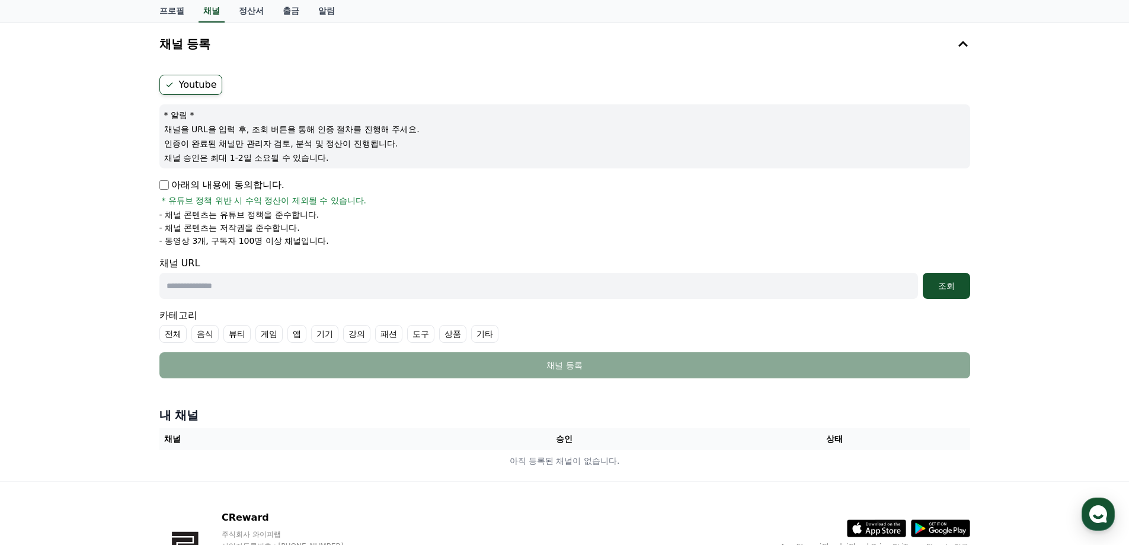
click at [218, 283] on input "text" at bounding box center [538, 286] width 759 height 26
paste input "**********"
click at [953, 287] on div "조회" at bounding box center [947, 286] width 38 height 12
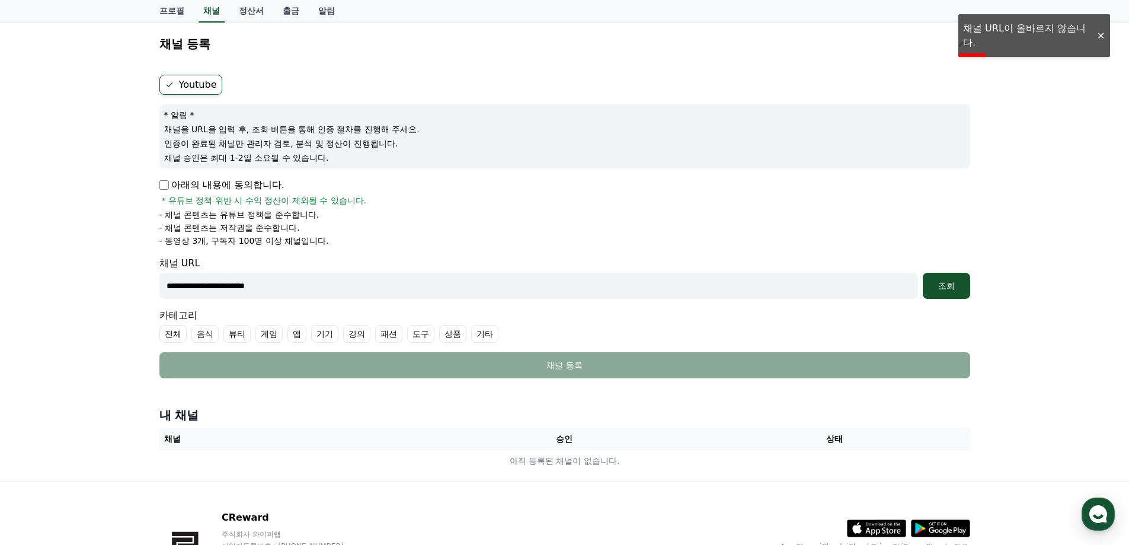
drag, startPoint x: 142, startPoint y: 287, endPoint x: 0, endPoint y: 287, distance: 141.7
click at [0, 287] on div "**********" at bounding box center [564, 252] width 1129 height 459
paste input "text"
click at [944, 282] on div "조회" at bounding box center [947, 286] width 38 height 12
drag, startPoint x: 322, startPoint y: 285, endPoint x: 132, endPoint y: 284, distance: 190.3
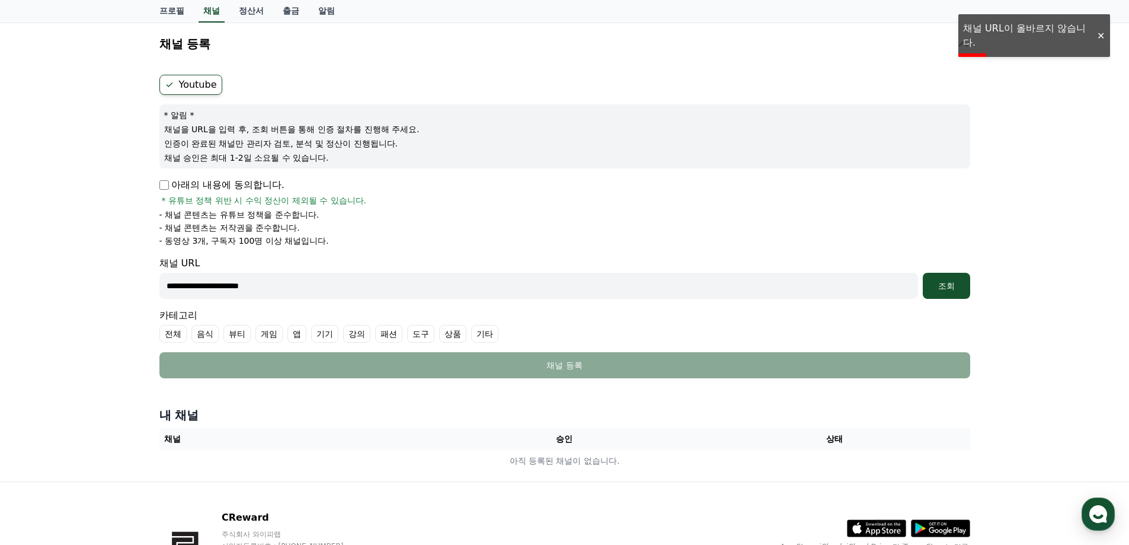
click at [132, 284] on div "**********" at bounding box center [564, 252] width 1129 height 459
paste input "**********"
type input "**********"
click at [956, 286] on div "조회" at bounding box center [947, 286] width 38 height 12
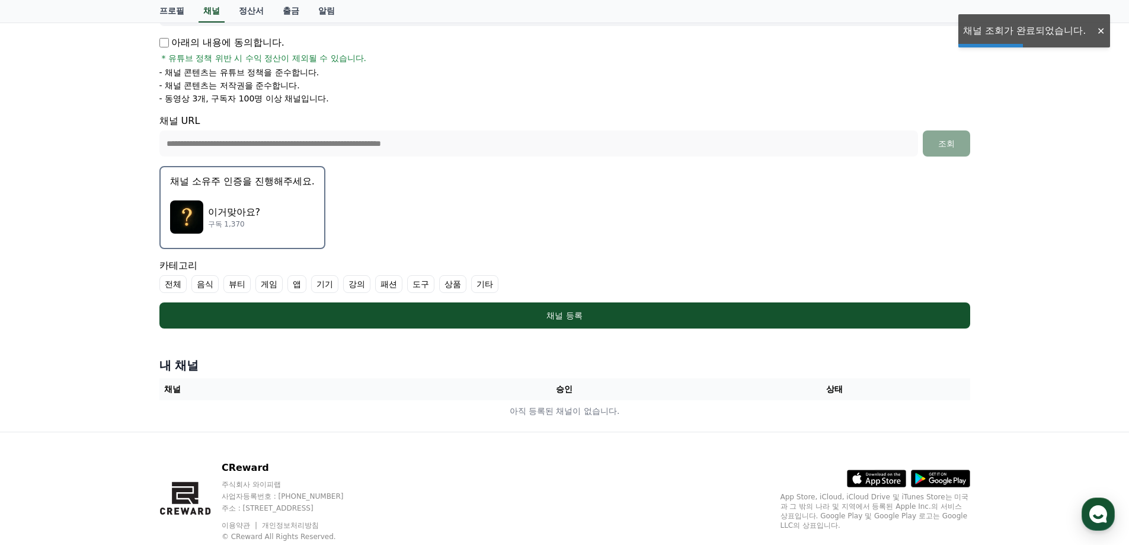
scroll to position [236, 0]
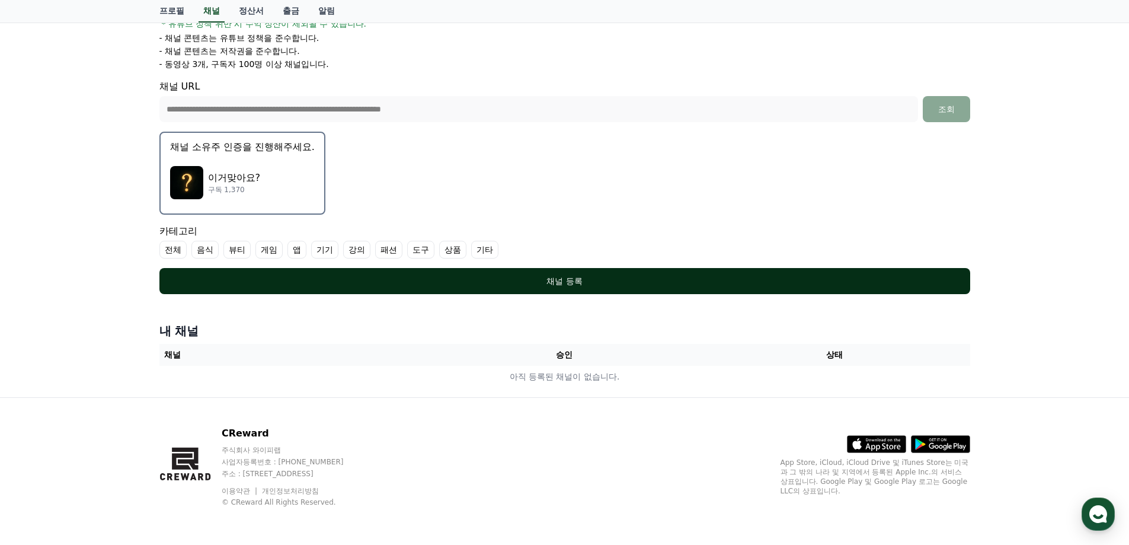
click at [474, 279] on div "채널 등록" at bounding box center [564, 281] width 763 height 12
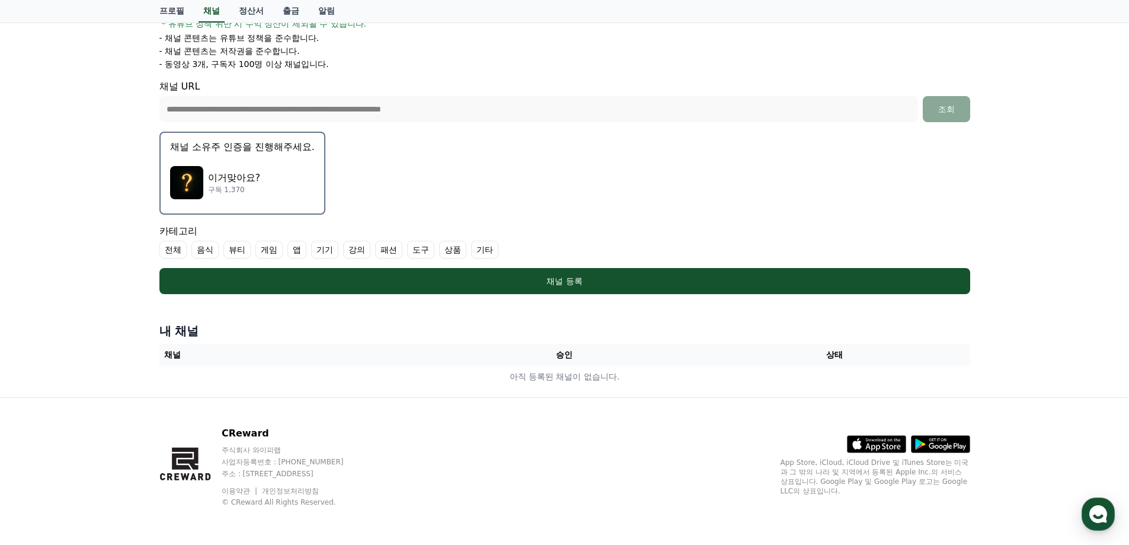
click at [489, 248] on label "기타" at bounding box center [484, 250] width 27 height 18
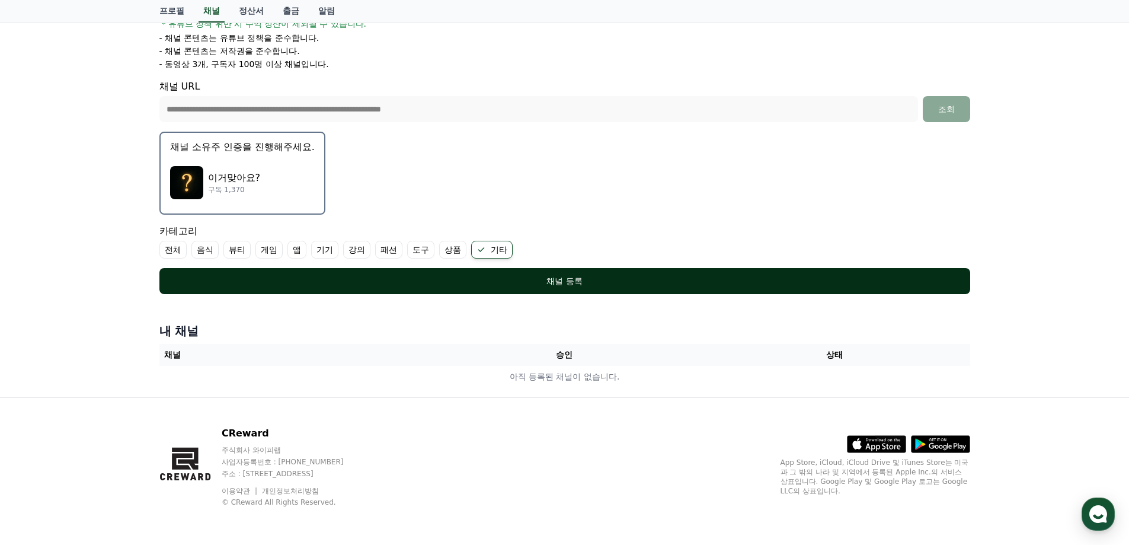
click at [544, 280] on div "채널 등록" at bounding box center [564, 281] width 763 height 12
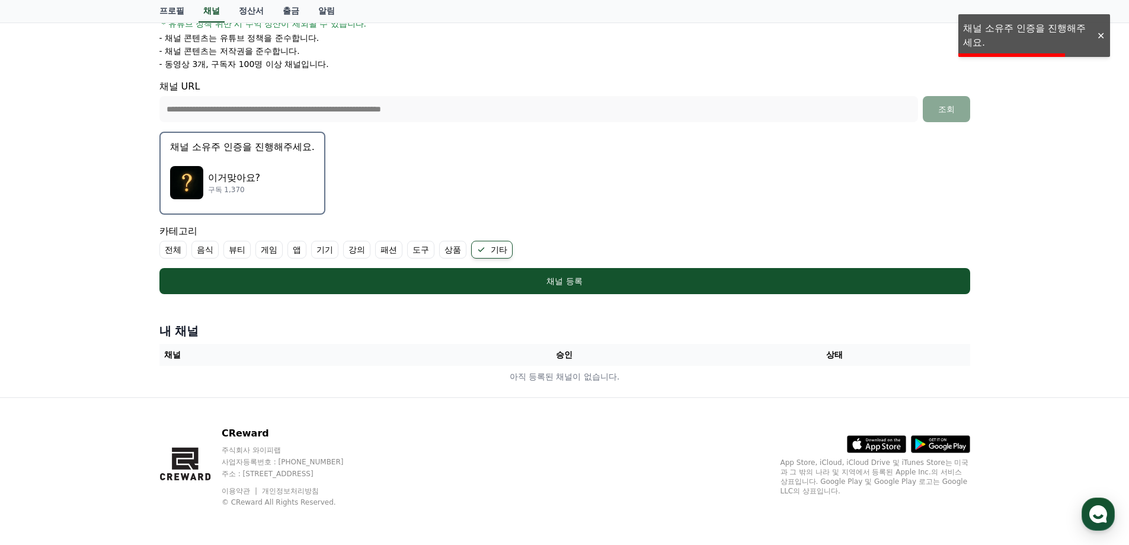
click at [236, 165] on div "이거맞아요? 구독 1,370" at bounding box center [242, 182] width 145 height 47
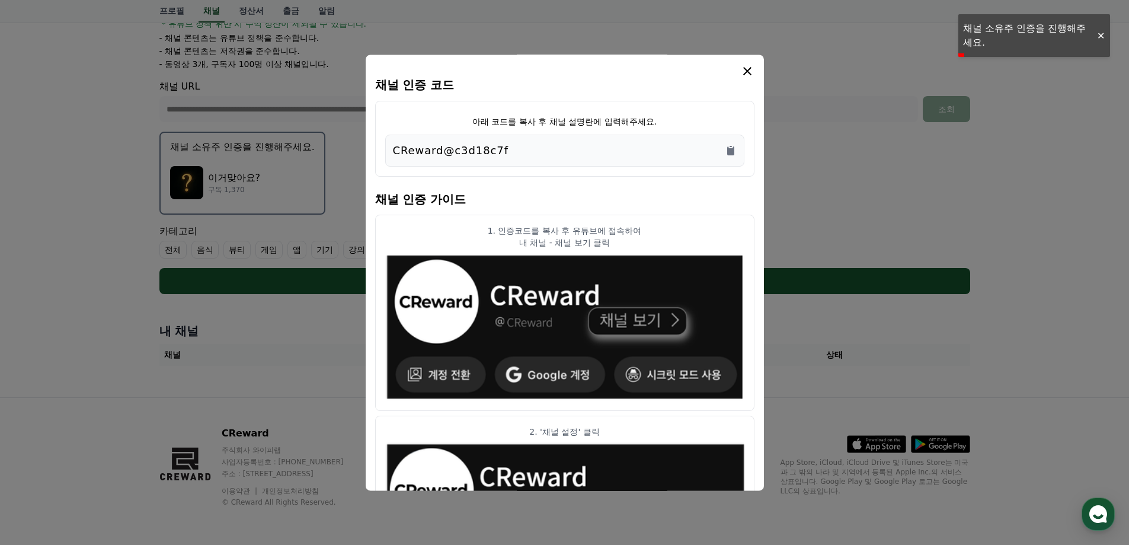
drag, startPoint x: 531, startPoint y: 151, endPoint x: 754, endPoint y: 151, distance: 222.9
click at [716, 155] on div "CReward@c3d18c7f" at bounding box center [565, 150] width 344 height 17
click at [754, 151] on div "아래 코드를 복사 후 채널 설명란에 입력해주세요. CReward@c3d18c7f" at bounding box center [564, 139] width 379 height 76
click at [728, 152] on icon "Copy to clipboard" at bounding box center [730, 150] width 7 height 9
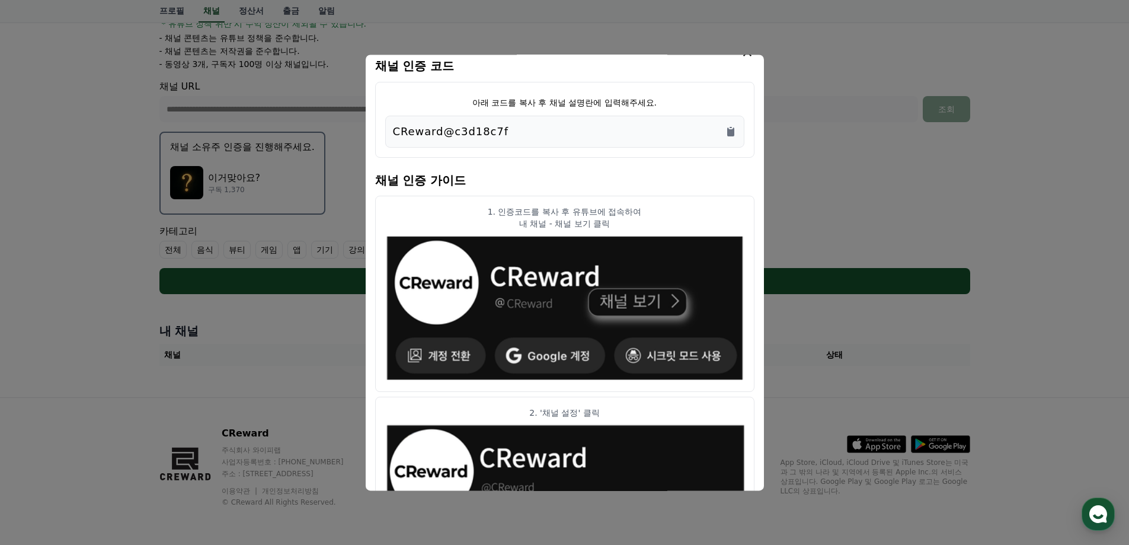
scroll to position [0, 0]
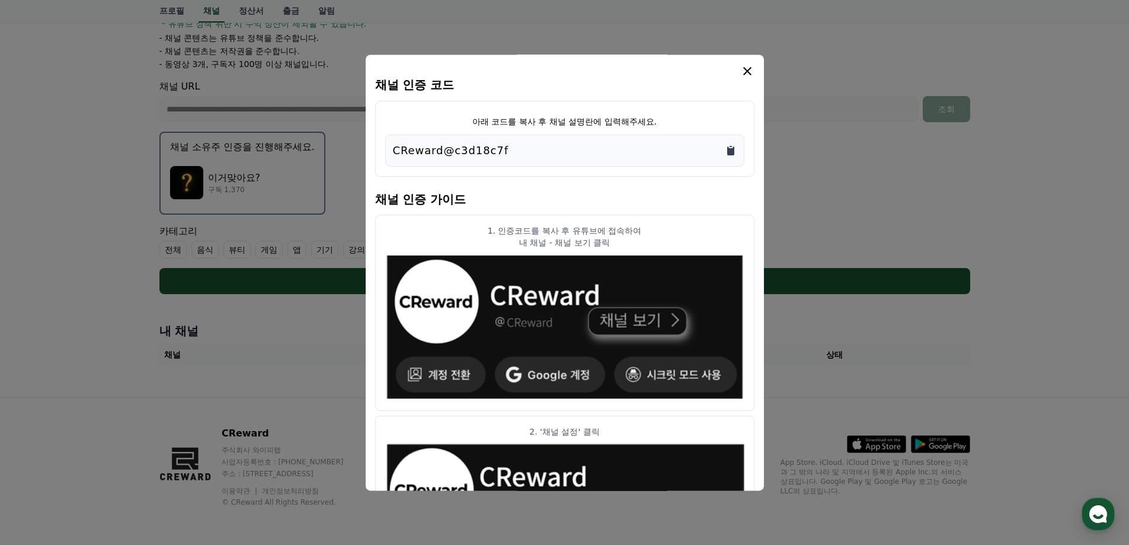
click at [733, 155] on icon "Copy to clipboard" at bounding box center [731, 151] width 12 height 12
click at [746, 76] on icon "modal" at bounding box center [747, 71] width 14 height 14
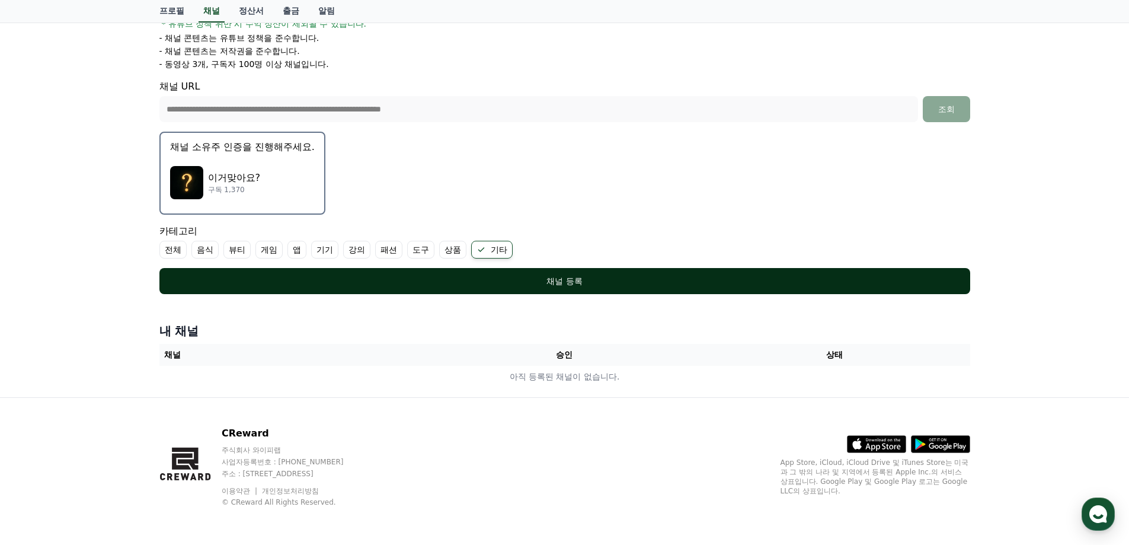
click at [571, 283] on div "채널 등록" at bounding box center [564, 281] width 763 height 12
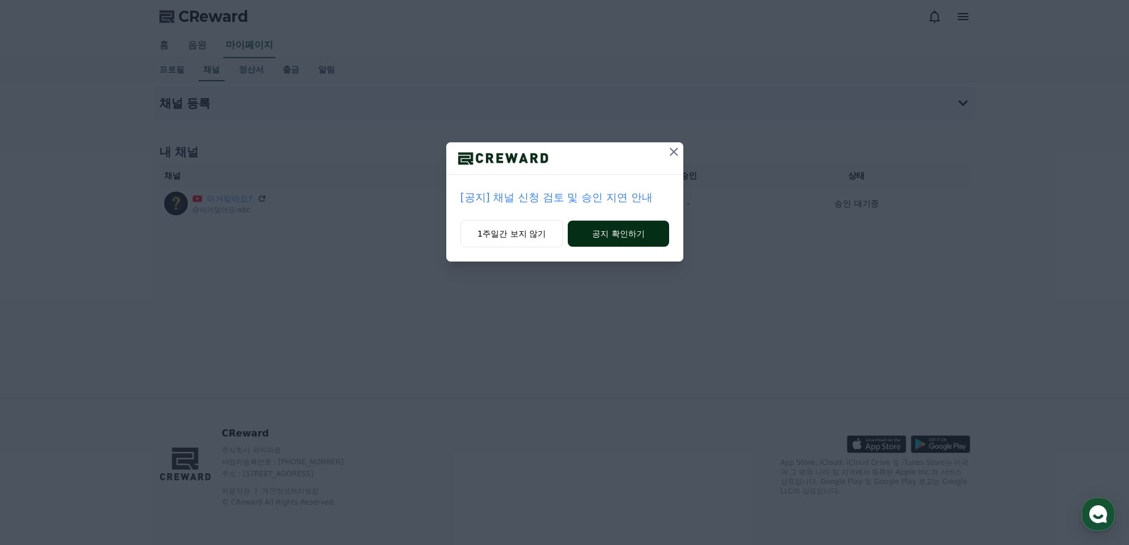
click at [605, 231] on button "공지 확인하기" at bounding box center [618, 233] width 101 height 26
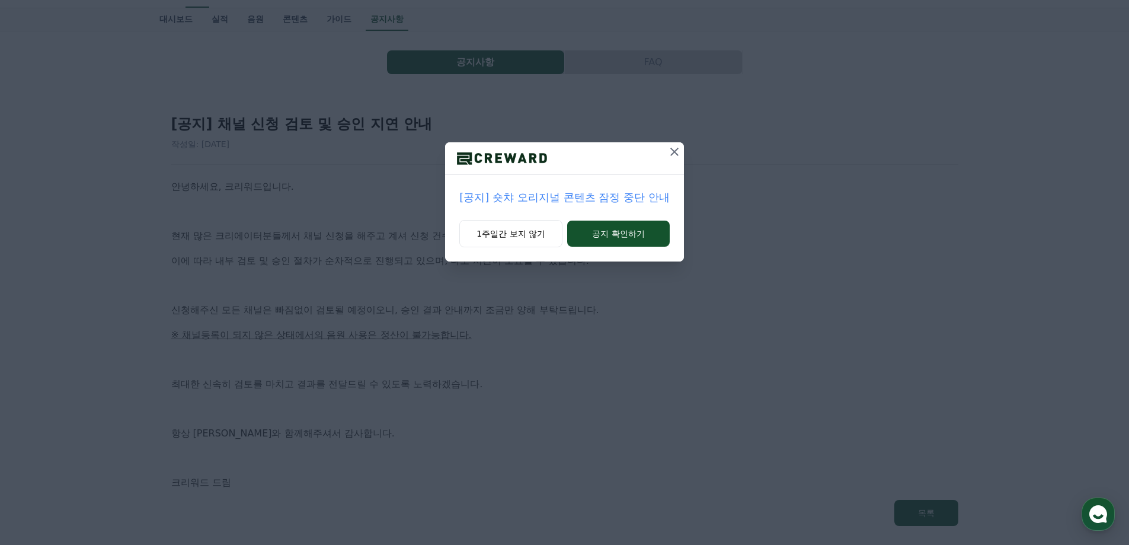
scroll to position [119, 0]
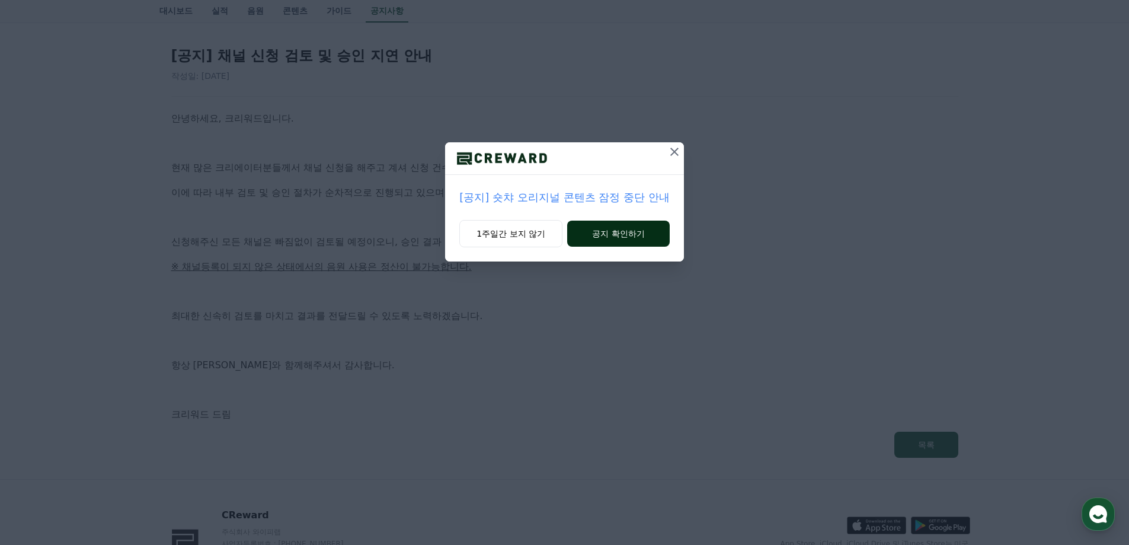
click at [630, 242] on button "공지 확인하기" at bounding box center [618, 233] width 103 height 26
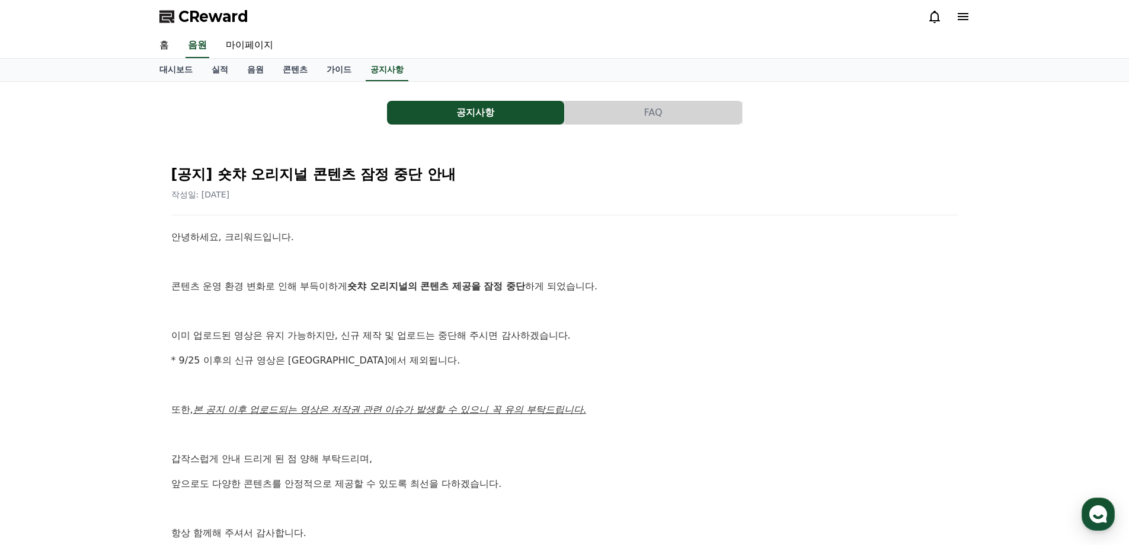
click at [625, 124] on button "FAQ" at bounding box center [653, 113] width 177 height 24
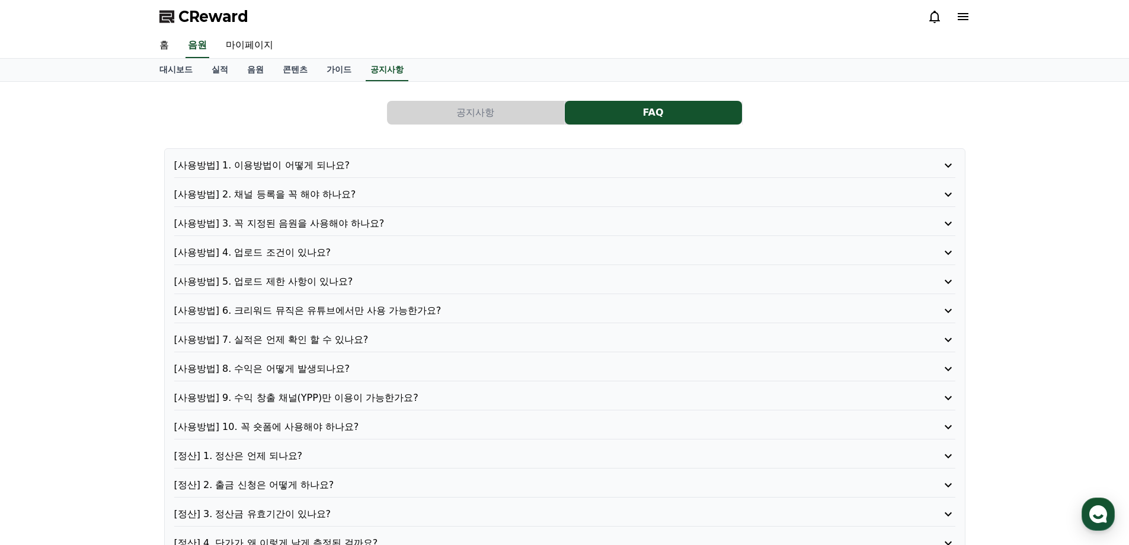
click at [349, 227] on p "[사용방법] 3. 꼭 지정된 음원을 사용해야 하나요?" at bounding box center [533, 223] width 719 height 14
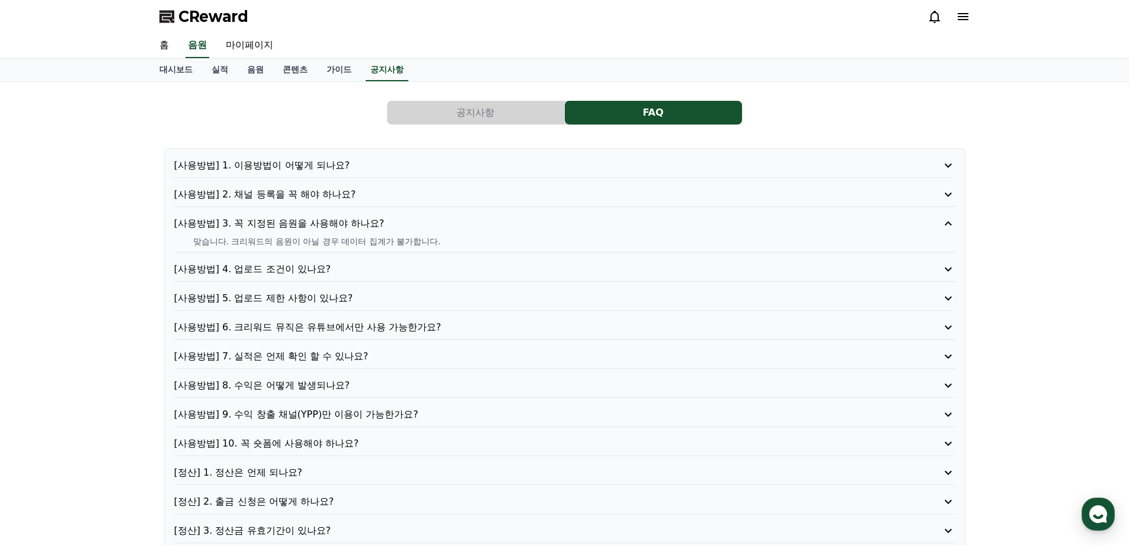
click at [349, 227] on p "[사용방법] 3. 꼭 지정된 음원을 사용해야 하나요?" at bounding box center [533, 223] width 719 height 14
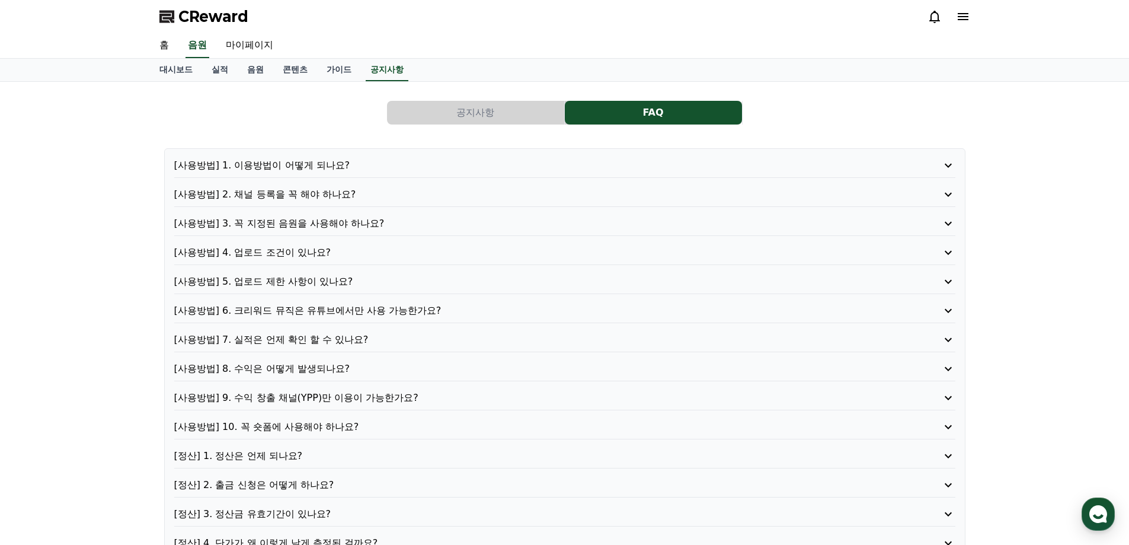
click at [283, 250] on p "[사용방법] 4. 업로드 조건이 있나요?" at bounding box center [533, 252] width 719 height 14
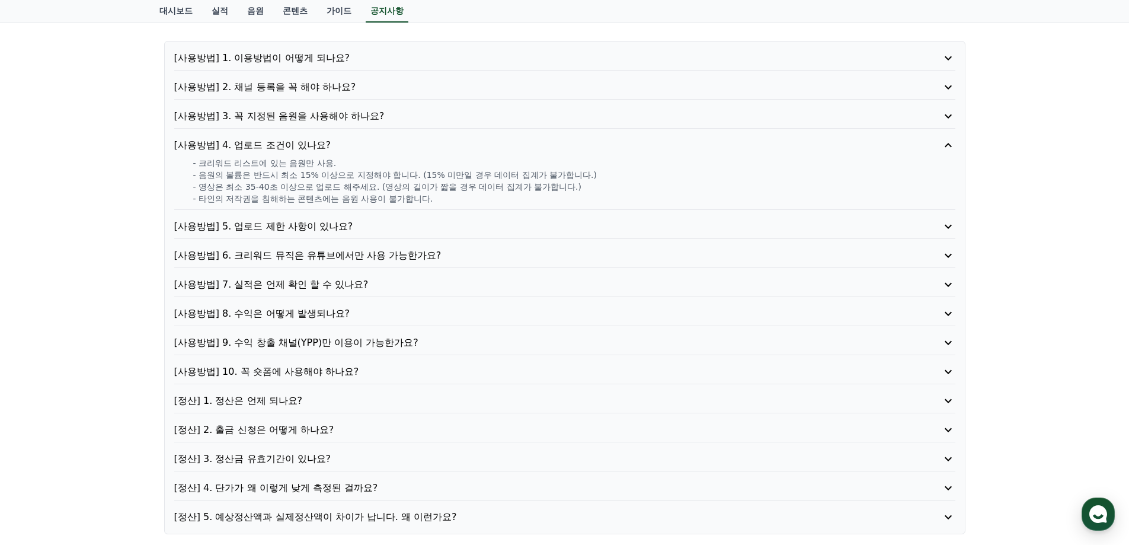
scroll to position [119, 0]
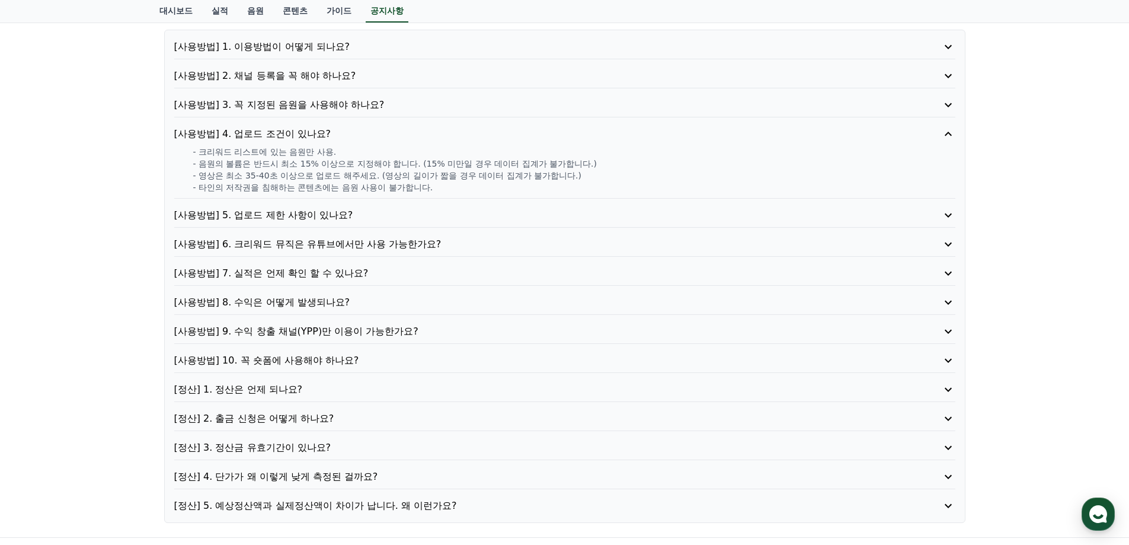
click at [299, 220] on p "[사용방법] 5. 업로드 제한 사항이 있나요?" at bounding box center [533, 215] width 719 height 14
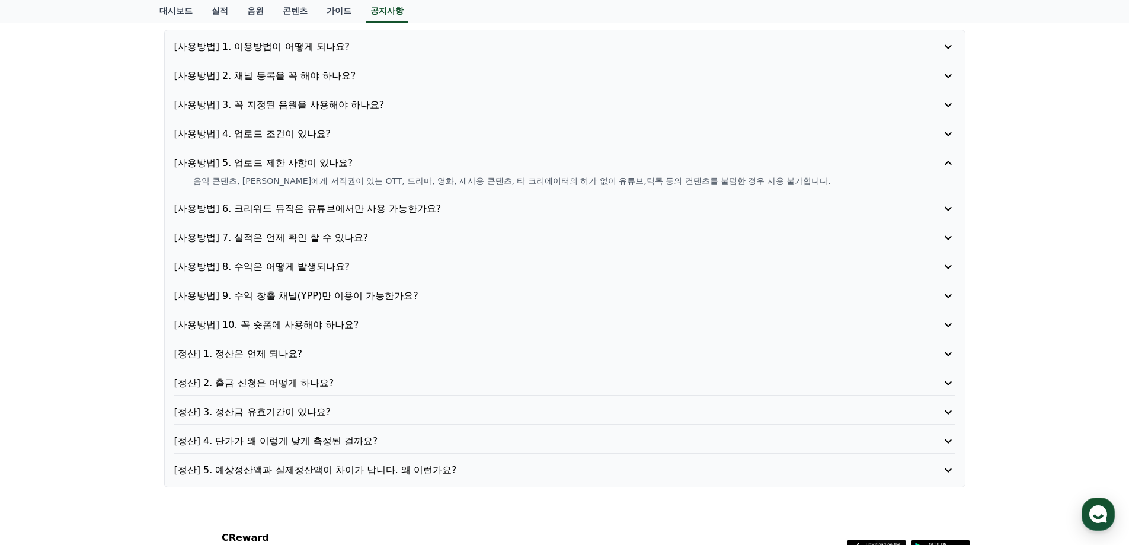
drag, startPoint x: 188, startPoint y: 178, endPoint x: 690, endPoint y: 178, distance: 501.4
click at [690, 178] on div "음악 콘텐츠, 타인에게 저작권이 있는 OTT, 드라마, 영화, 재사용 콘텐츠, 타 크리에이터의 허가 없이 유튜브,틱톡 등의 컨텐츠를 불펌한 경…" at bounding box center [564, 181] width 781 height 12
click at [350, 181] on p "음악 콘텐츠, 타인에게 저작권이 있는 OTT, 드라마, 영화, 재사용 콘텐츠, 타 크리에이터의 허가 없이 유튜브,틱톡 등의 컨텐츠를 불펌한 경…" at bounding box center [574, 181] width 762 height 12
click at [280, 208] on p "[사용방법] 6. 크리워드 뮤직은 유튜브에서만 사용 가능한가요?" at bounding box center [533, 209] width 719 height 14
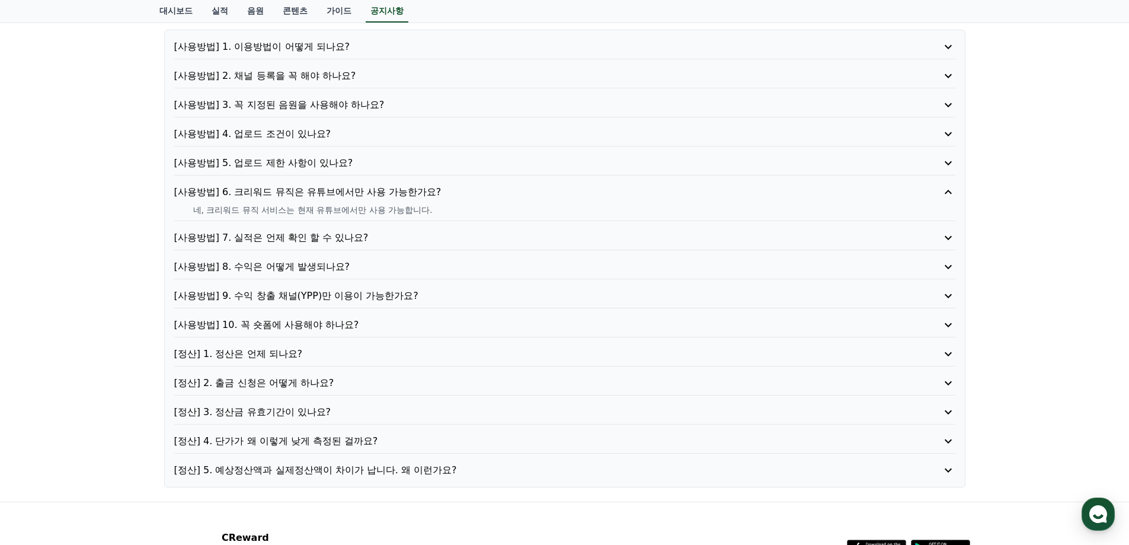
click at [280, 242] on p "[사용방법] 7. 실적은 언제 확인 할 수 있나요?" at bounding box center [533, 238] width 719 height 14
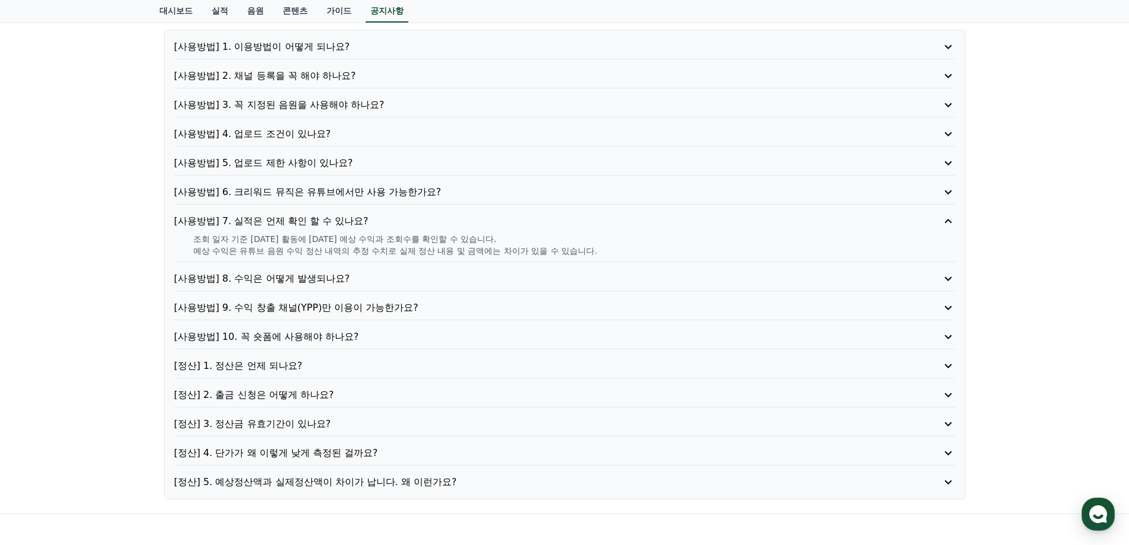
click at [285, 279] on p "[사용방법] 8. 수익은 어떻게 발생되나요?" at bounding box center [533, 278] width 719 height 14
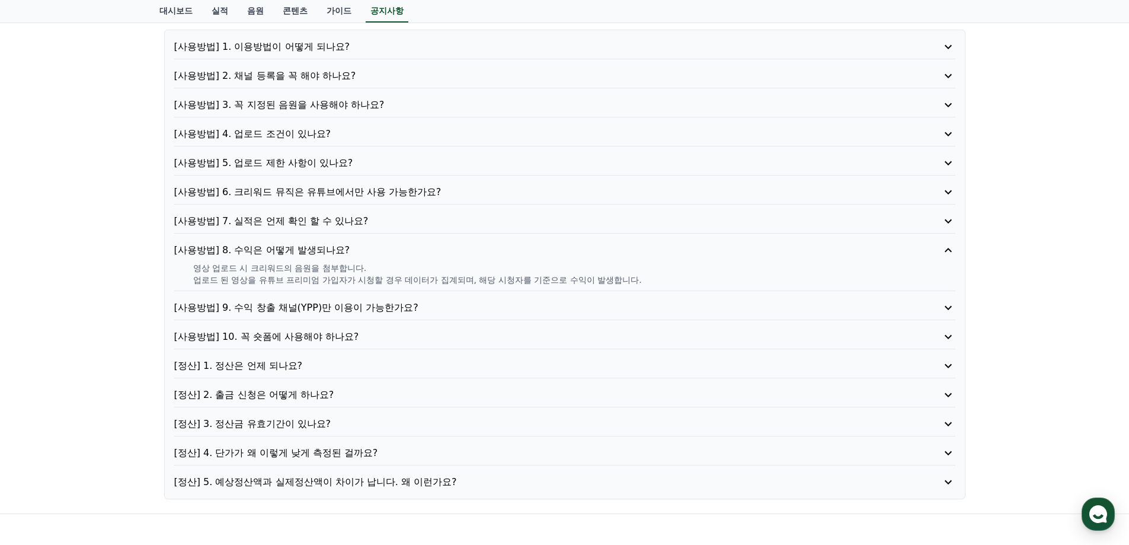
click at [327, 340] on p "[사용방법] 10. 꼭 숏폼에 사용해야 하나요?" at bounding box center [533, 337] width 719 height 14
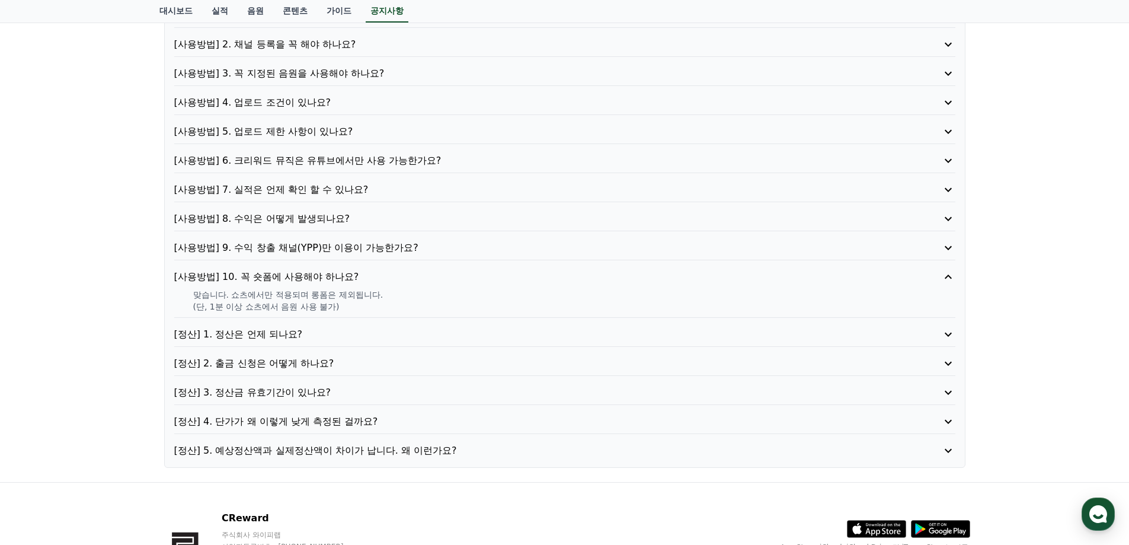
scroll to position [178, 0]
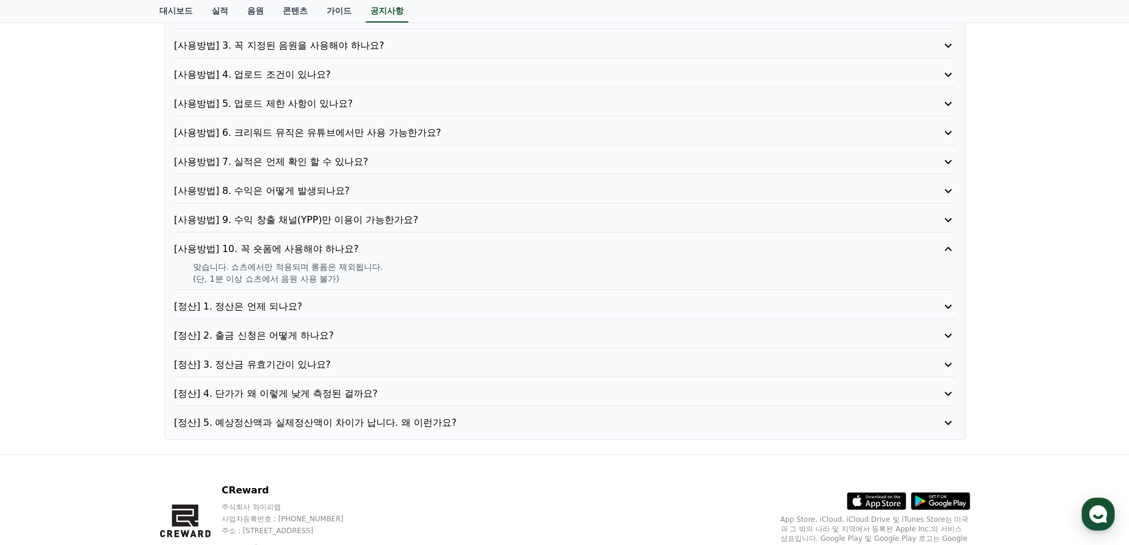
click at [312, 305] on p "[정산] 1. 정산은 언제 되나요?" at bounding box center [533, 306] width 719 height 14
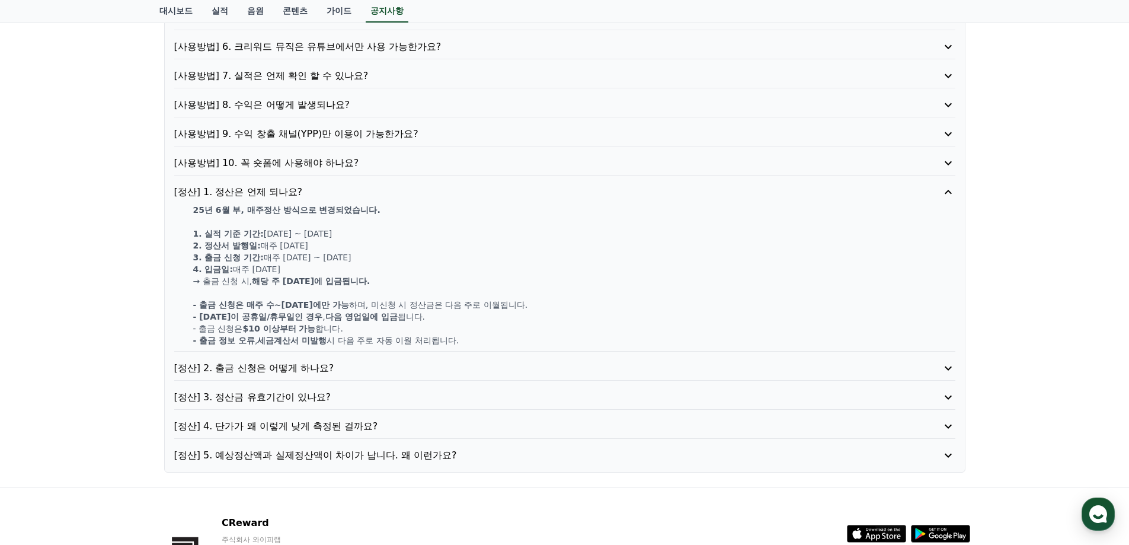
scroll to position [353, 0]
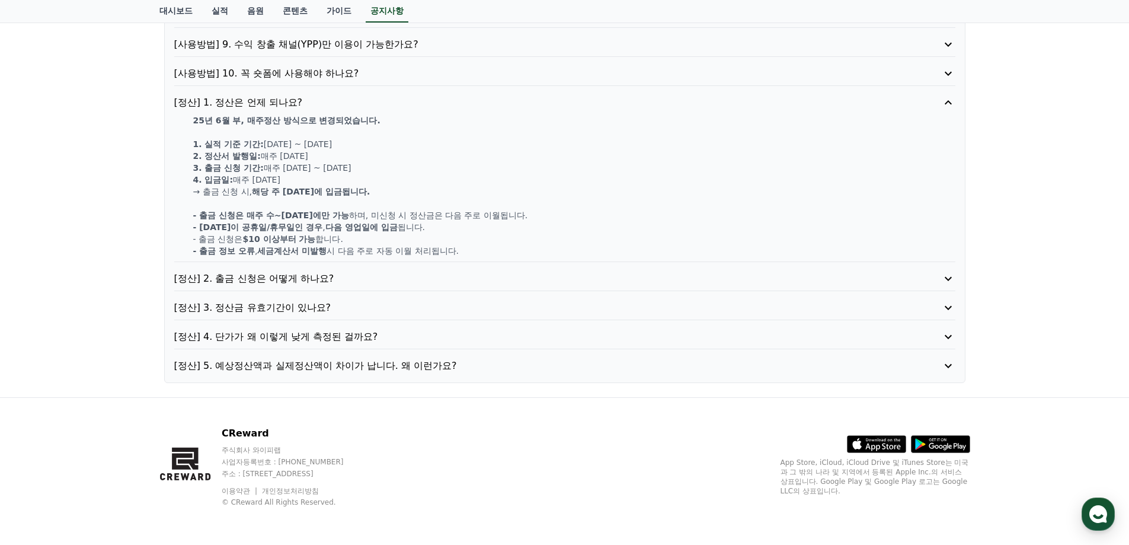
click at [321, 279] on p "[정산] 2. 출금 신청은 어떻게 하나요?" at bounding box center [533, 278] width 719 height 14
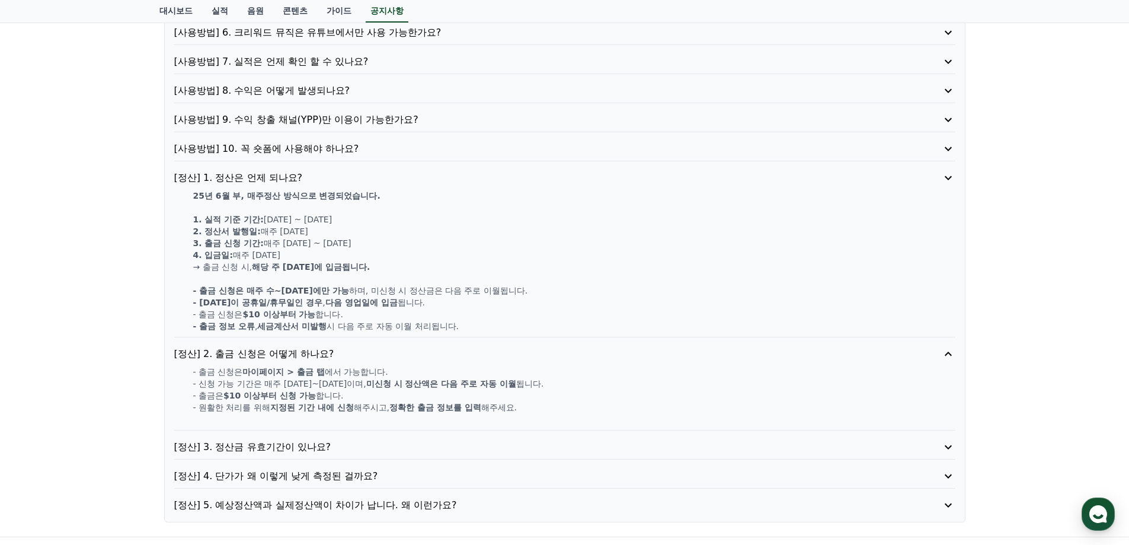
scroll to position [270, 0]
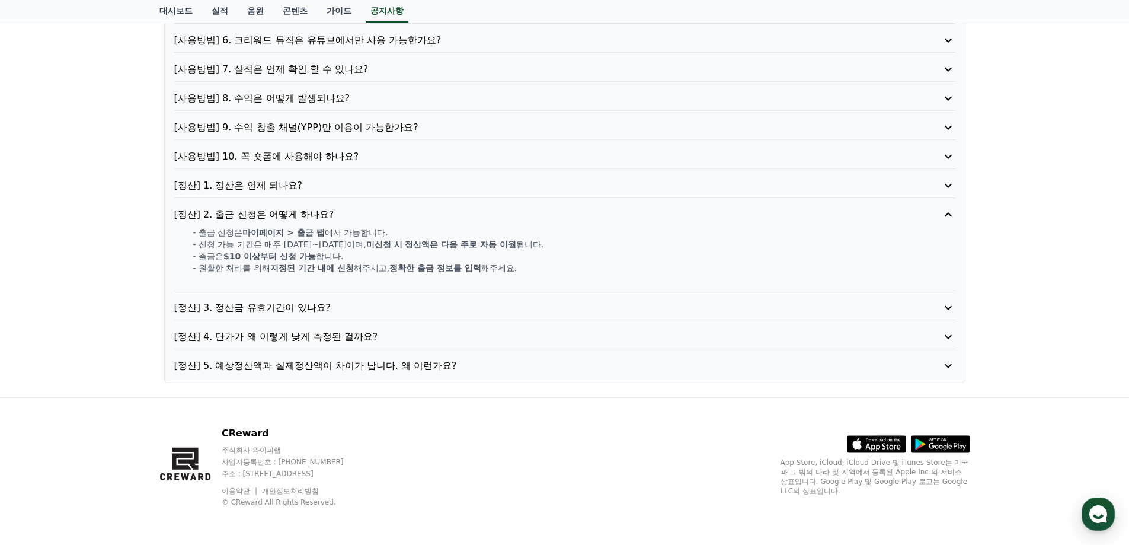
click at [319, 301] on p "[정산] 3. 정산금 유효기간이 있나요?" at bounding box center [533, 308] width 719 height 14
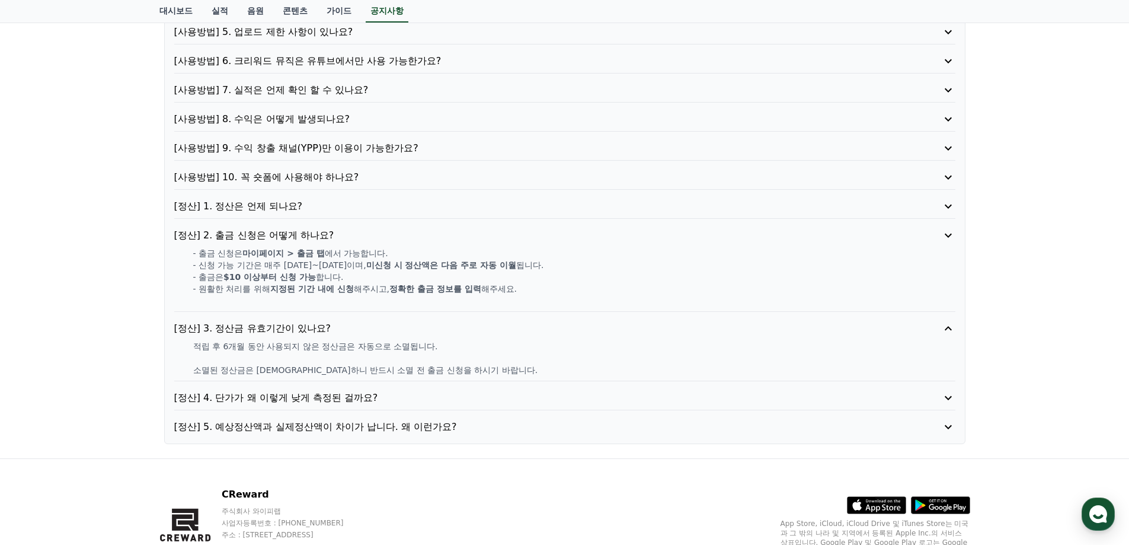
scroll to position [247, 0]
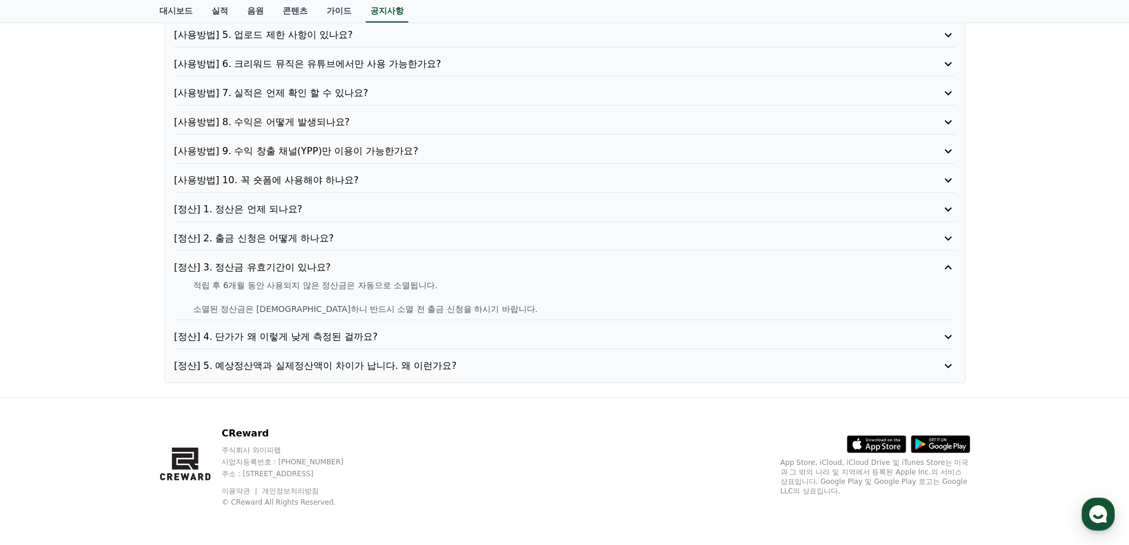
click at [314, 340] on p "[정산] 4. 단가가 왜 이렇게 낮게 측정된 걸까요?" at bounding box center [533, 337] width 719 height 14
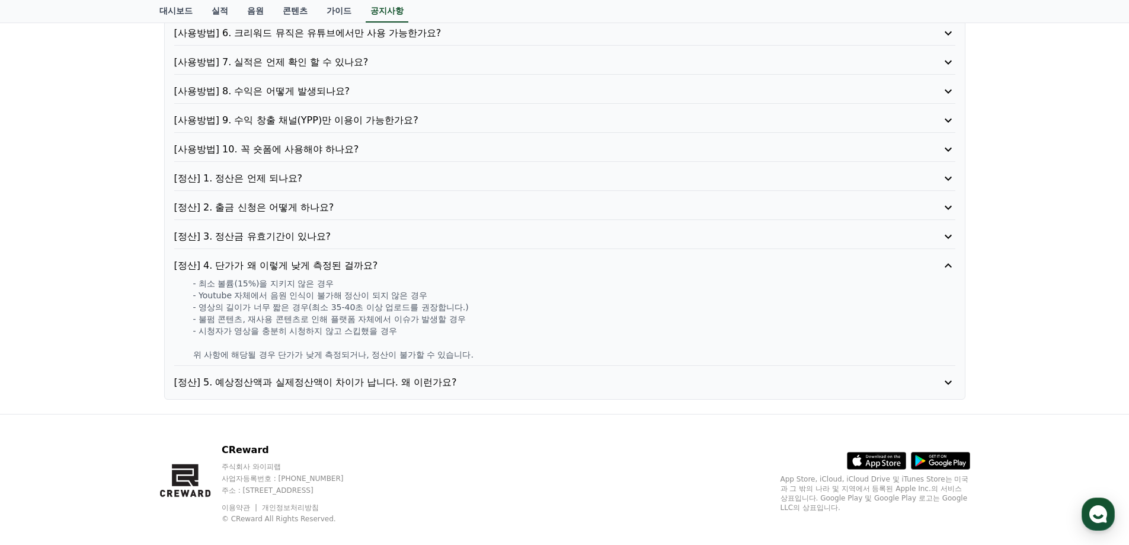
scroll to position [294, 0]
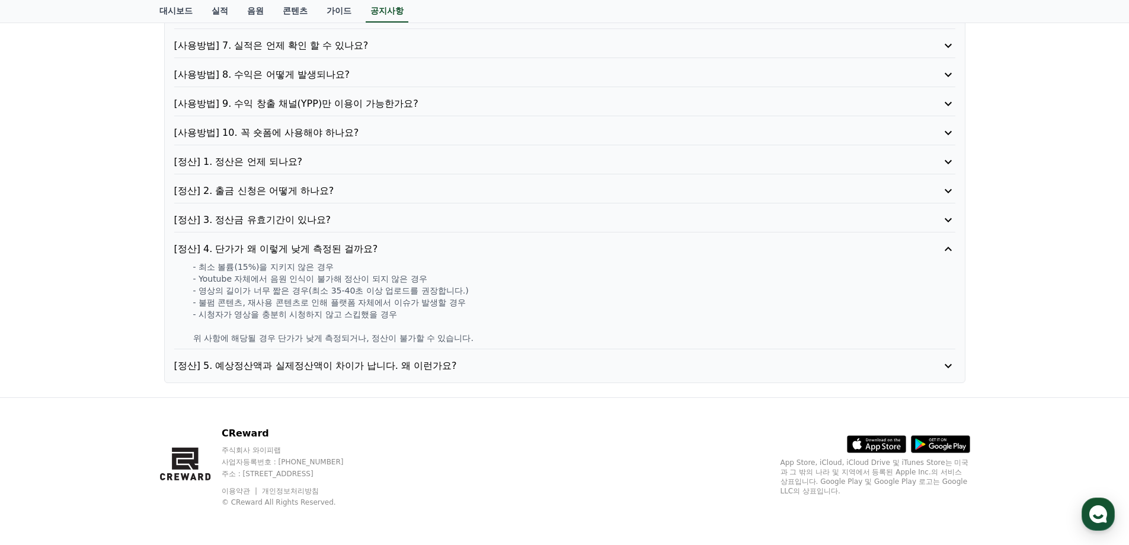
click at [324, 371] on p "[정산] 5. 예상정산액과 실제정산액이 차이가 납니다. 왜 이런가요?" at bounding box center [533, 366] width 719 height 14
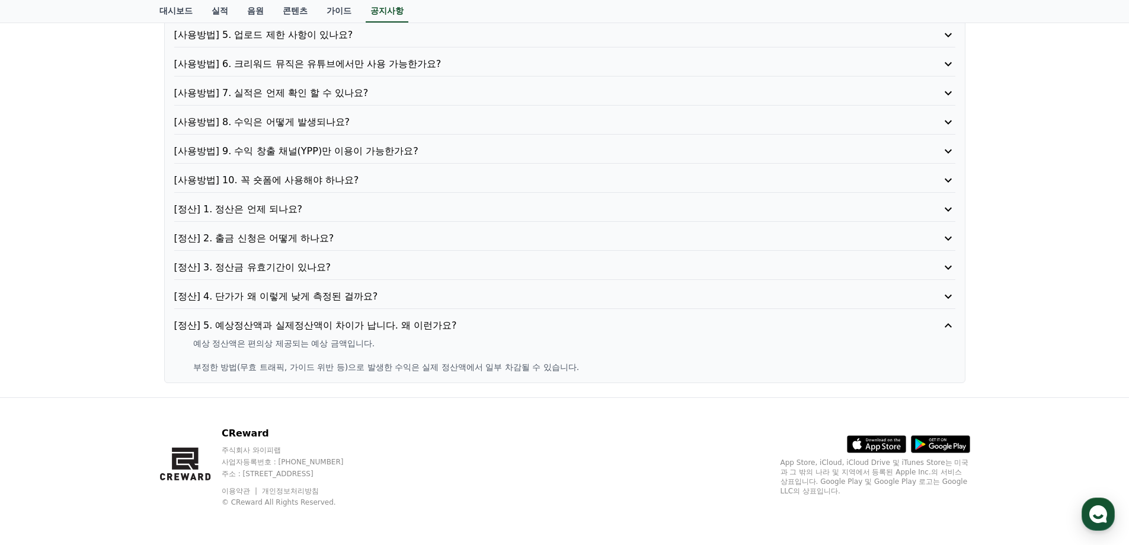
scroll to position [0, 0]
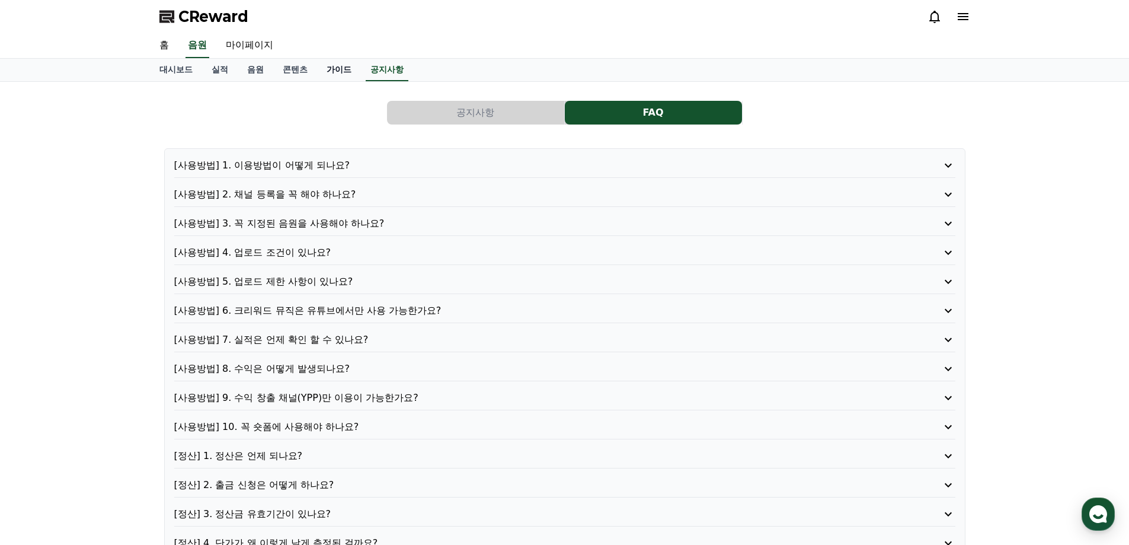
click at [339, 66] on link "가이드" at bounding box center [339, 70] width 44 height 23
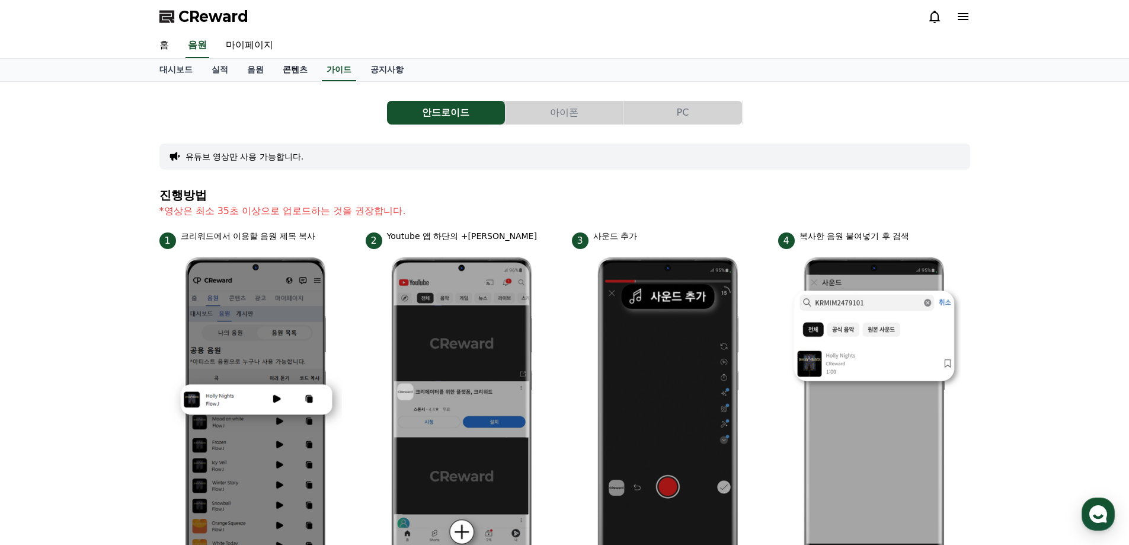
click at [289, 72] on link "콘텐츠" at bounding box center [295, 70] width 44 height 23
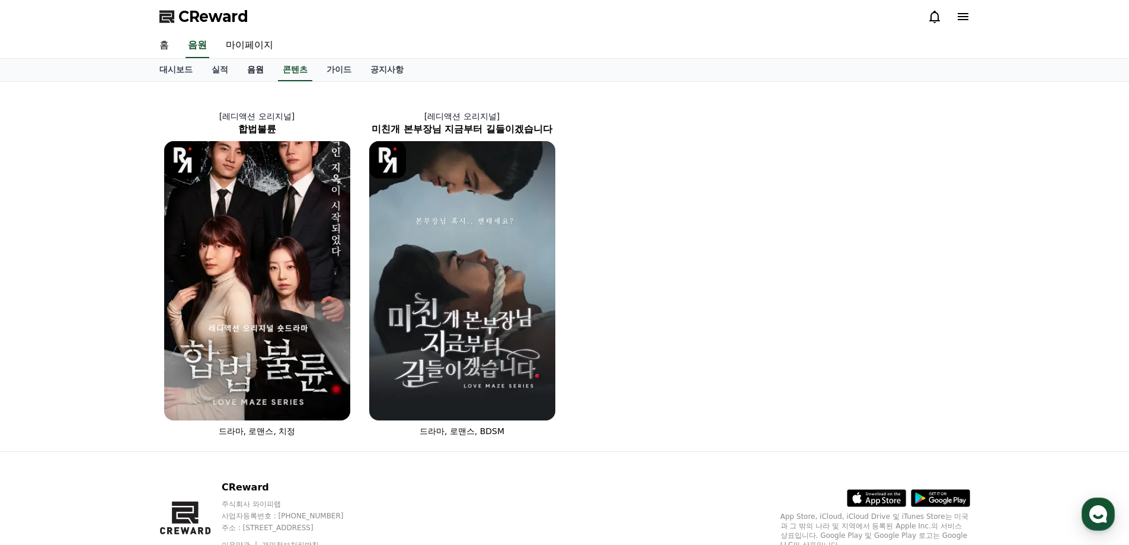
click at [256, 72] on link "음원" at bounding box center [256, 70] width 36 height 23
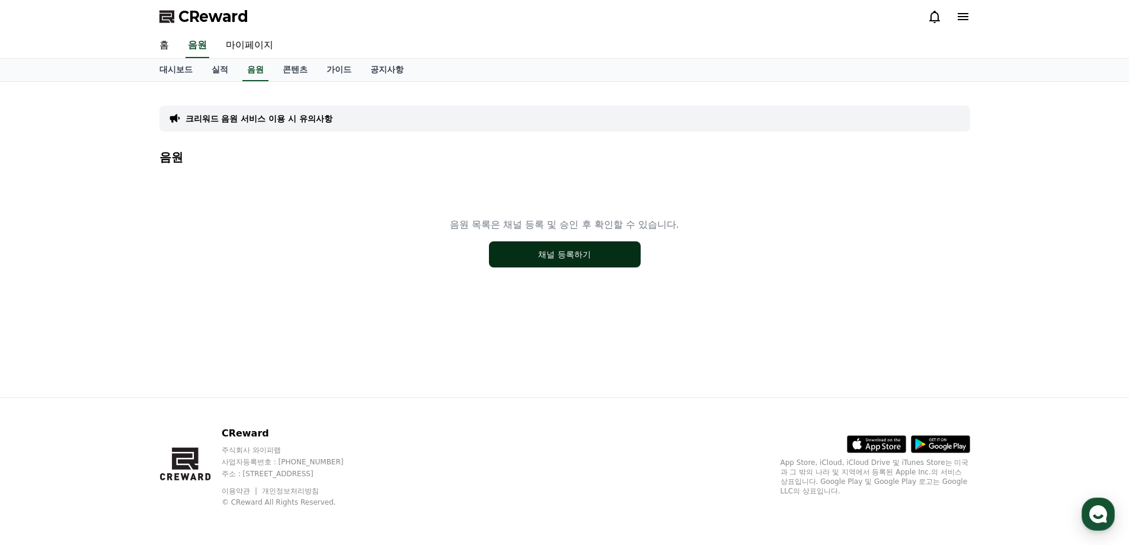
click at [508, 248] on button "채널 등록하기" at bounding box center [565, 254] width 152 height 26
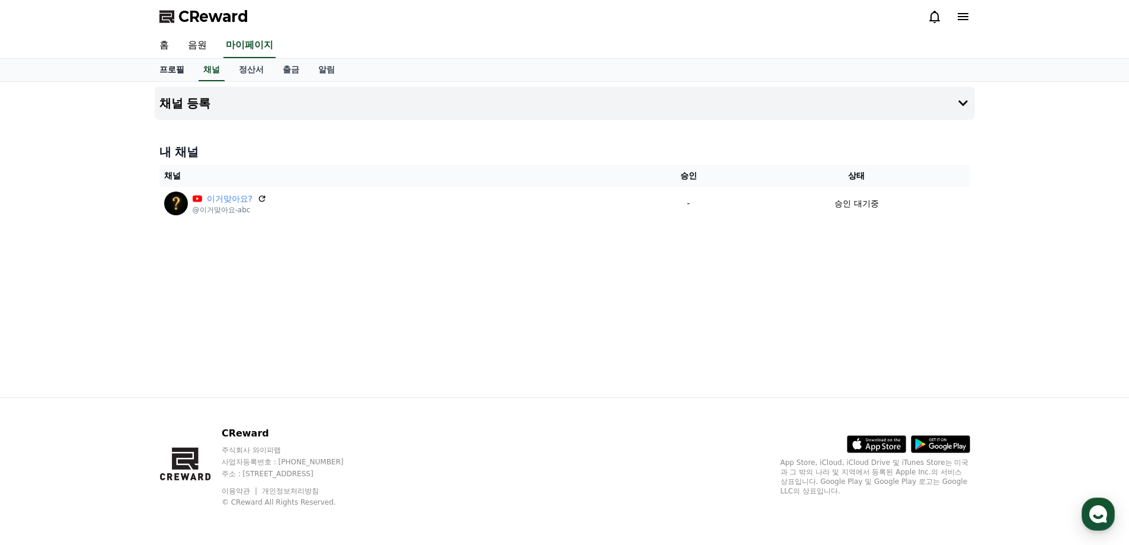
click at [181, 67] on link "프로필" at bounding box center [172, 70] width 44 height 23
select select "**********"
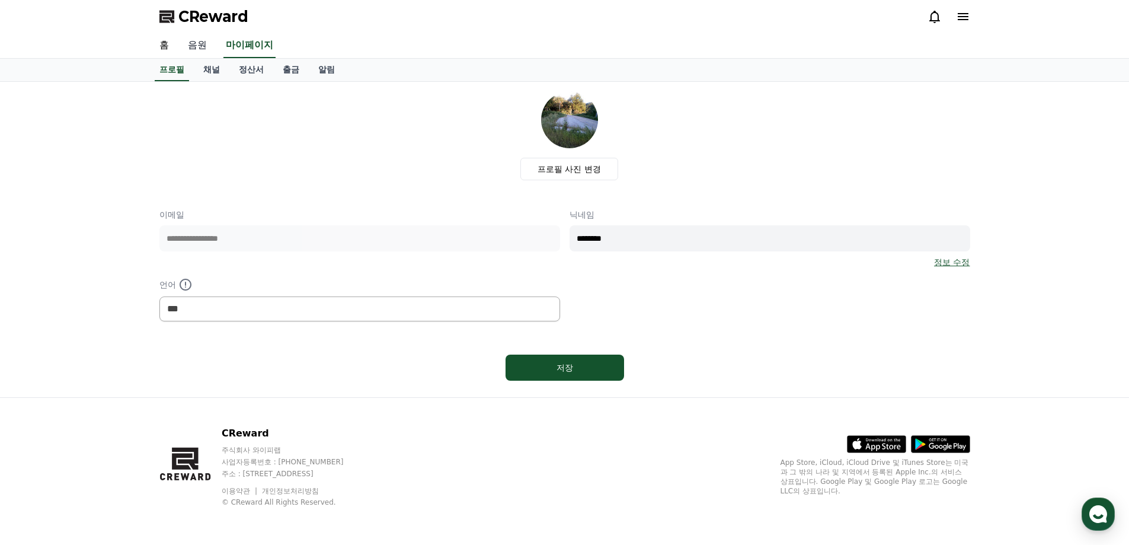
click at [196, 49] on link "음원" at bounding box center [197, 45] width 38 height 25
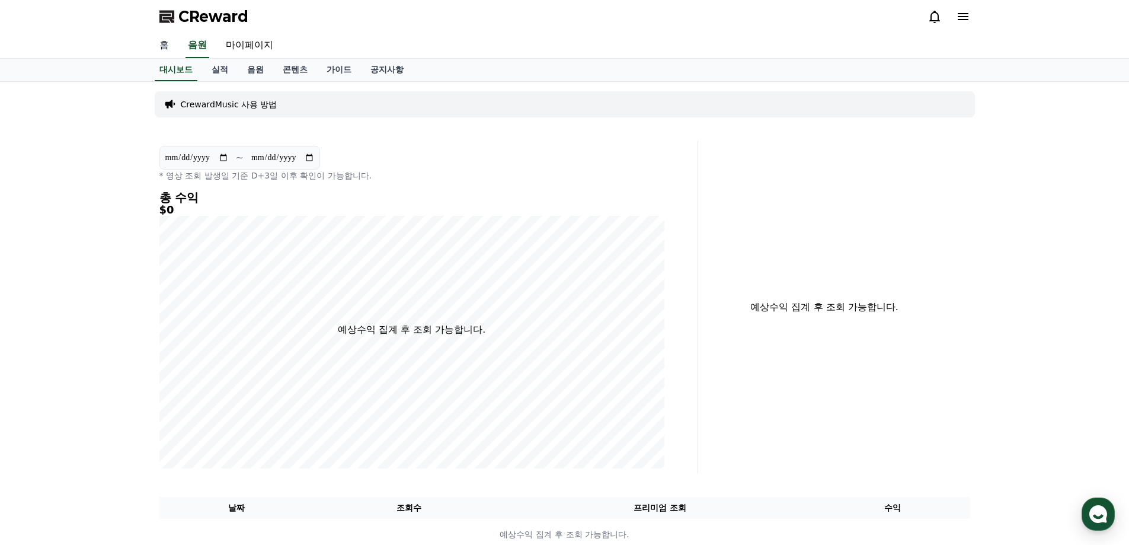
click at [164, 47] on link "홈" at bounding box center [164, 45] width 28 height 25
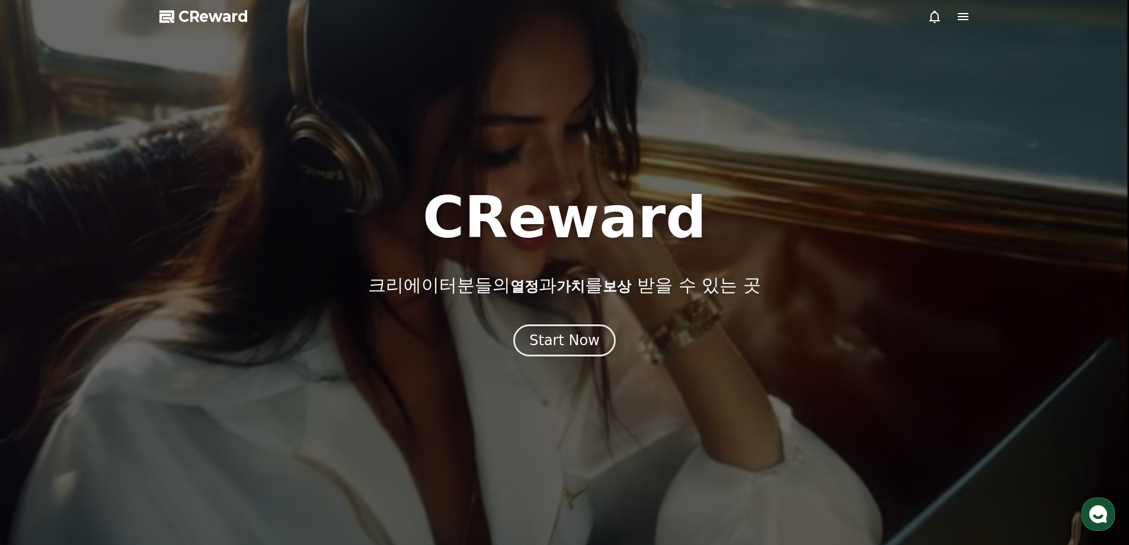
click at [225, 17] on span "CReward" at bounding box center [213, 16] width 70 height 19
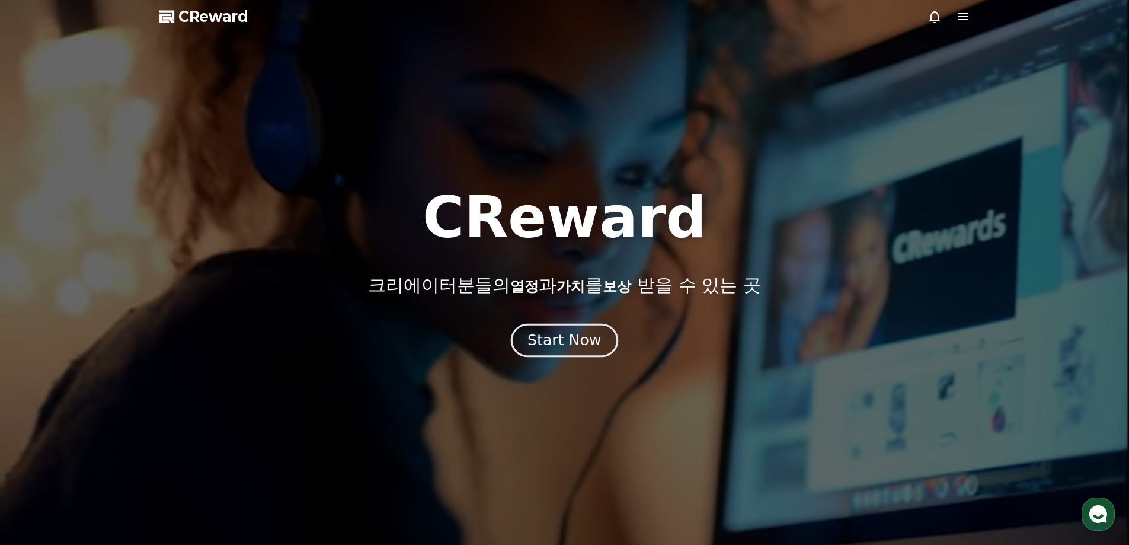
click at [594, 341] on div "Start Now" at bounding box center [564, 340] width 73 height 20
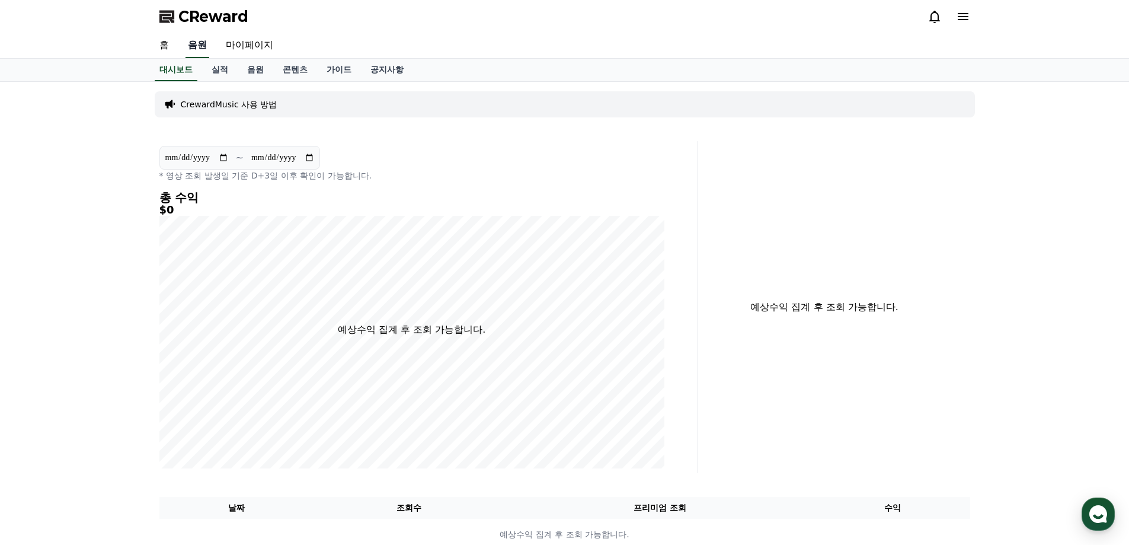
click at [187, 53] on link "음원" at bounding box center [198, 45] width 24 height 25
click at [210, 70] on link "실적" at bounding box center [220, 70] width 36 height 23
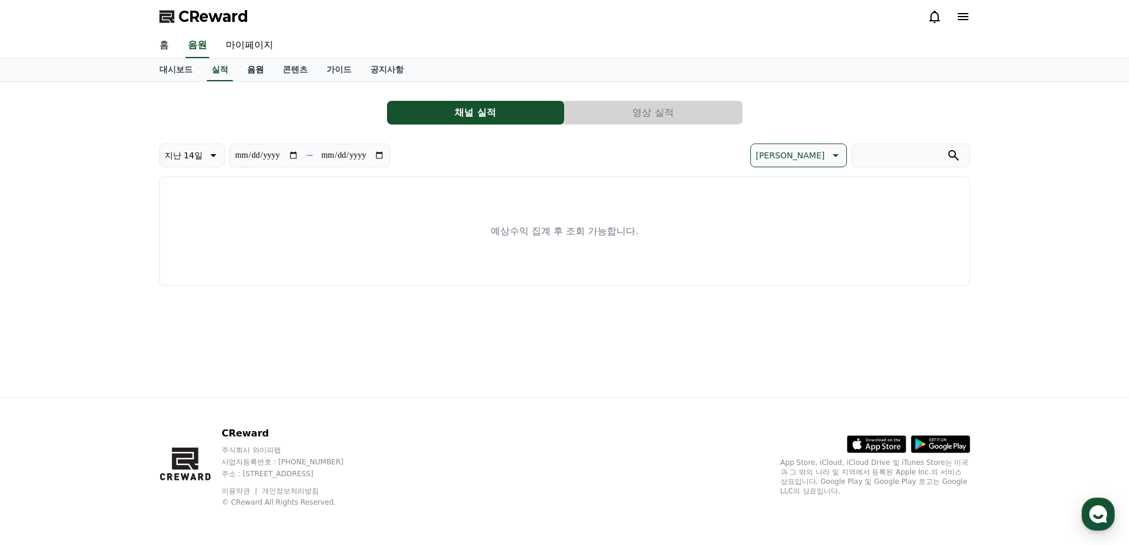
click at [248, 66] on link "음원" at bounding box center [256, 70] width 36 height 23
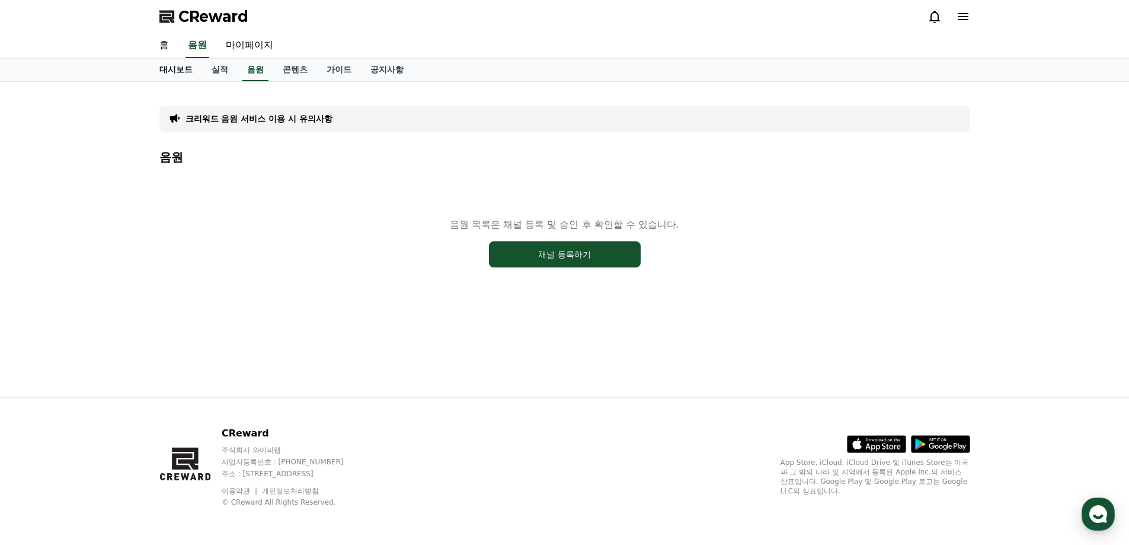
click at [179, 77] on link "대시보드" at bounding box center [176, 70] width 52 height 23
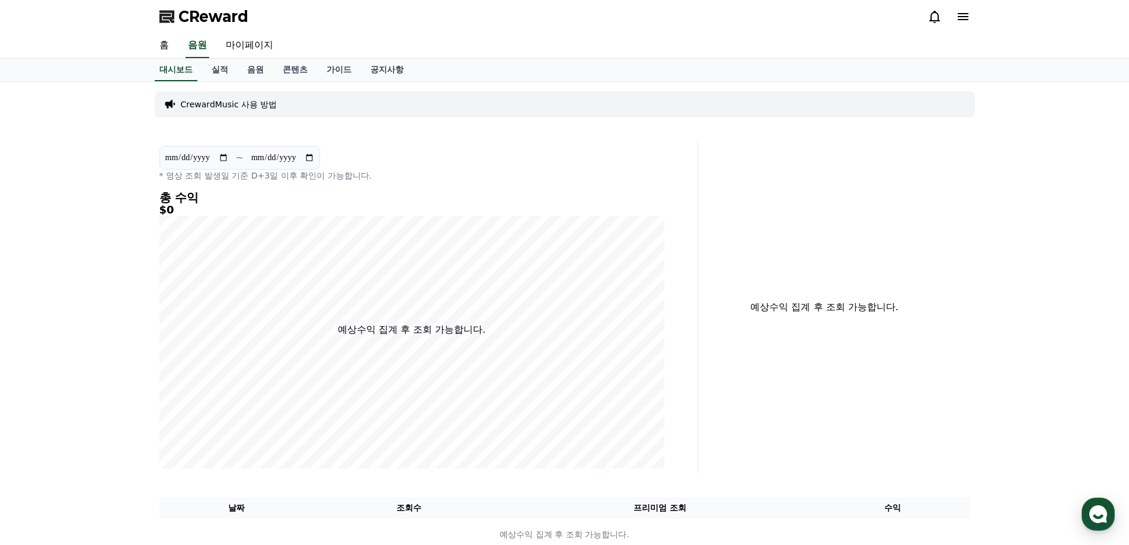
click at [235, 106] on p "CrewardMusic 사용 방법" at bounding box center [229, 104] width 97 height 12
